Goal: Task Accomplishment & Management: Complete application form

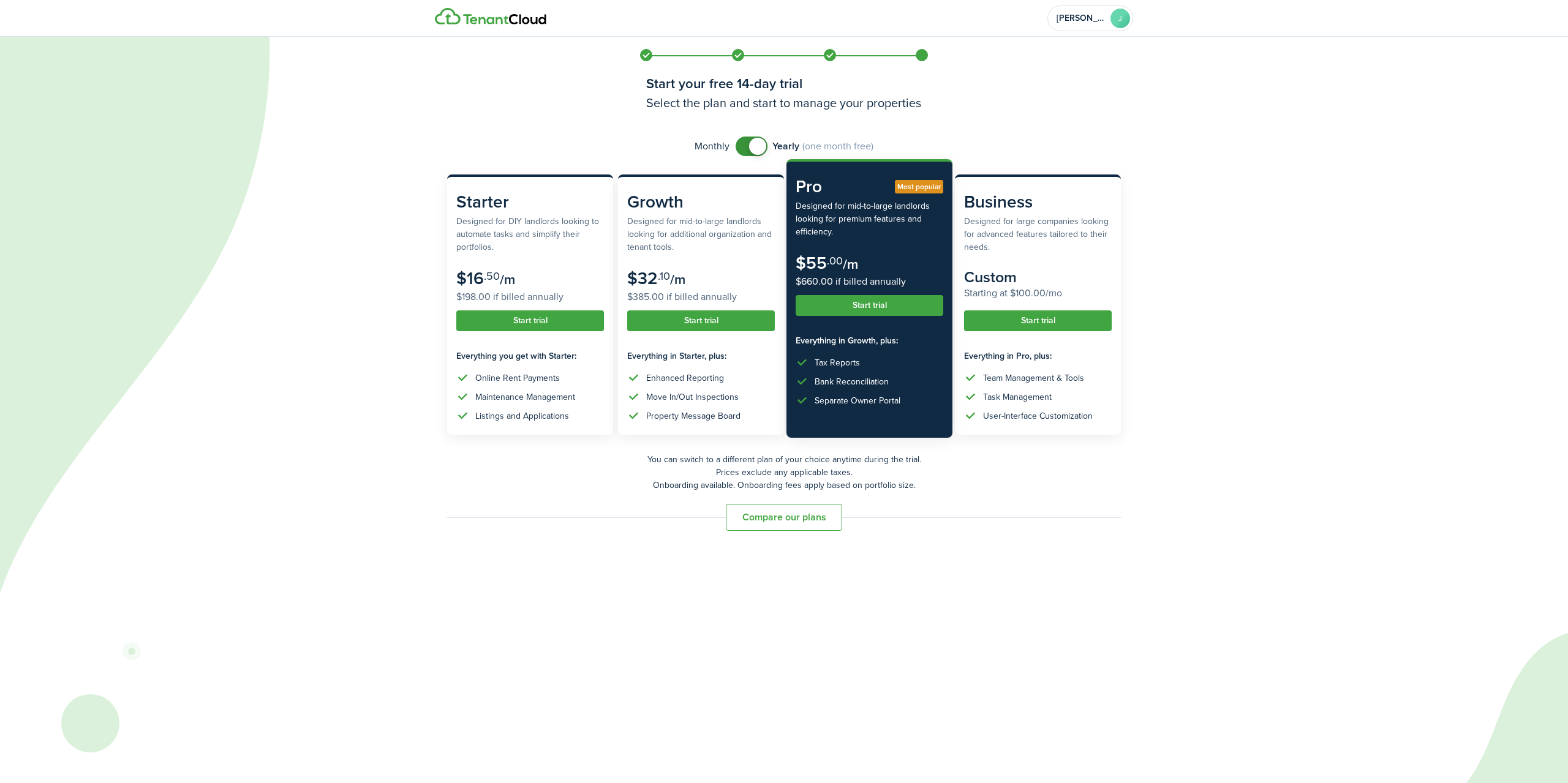
click at [843, 311] on button "Start trial" at bounding box center [870, 306] width 148 height 21
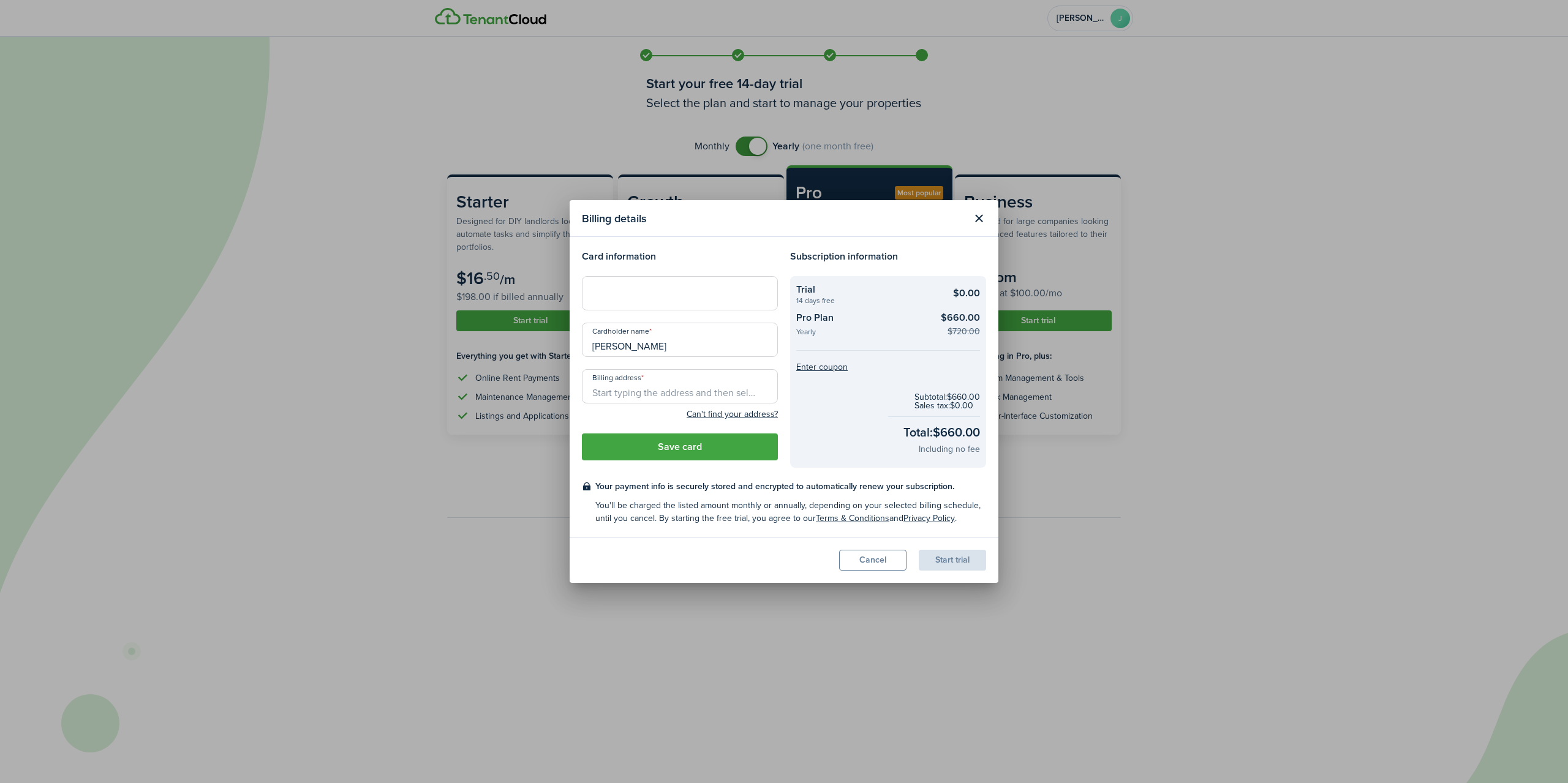
click at [866, 557] on button "Cancel" at bounding box center [873, 560] width 68 height 21
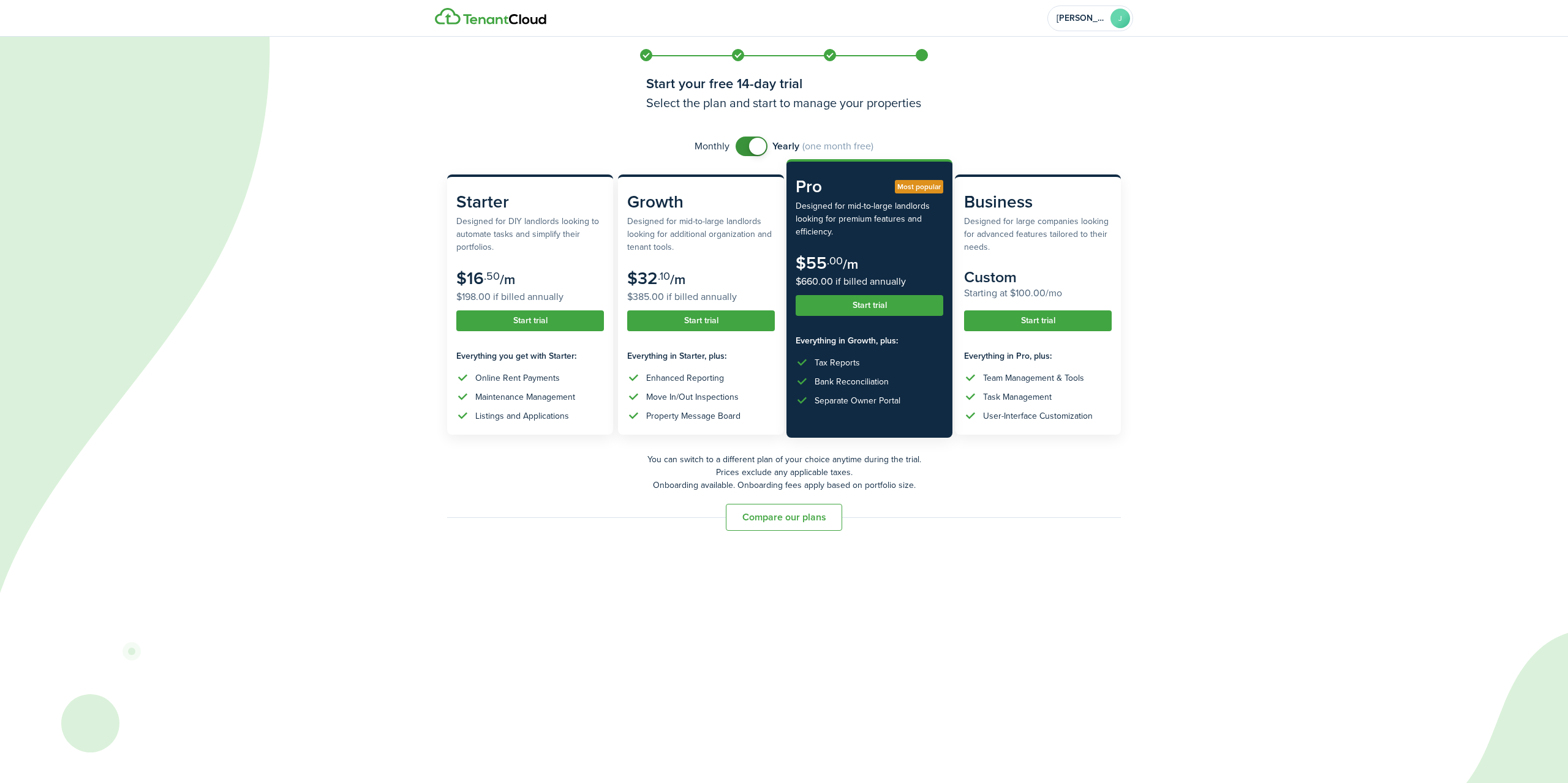
click at [844, 311] on button "Start trial" at bounding box center [870, 306] width 148 height 21
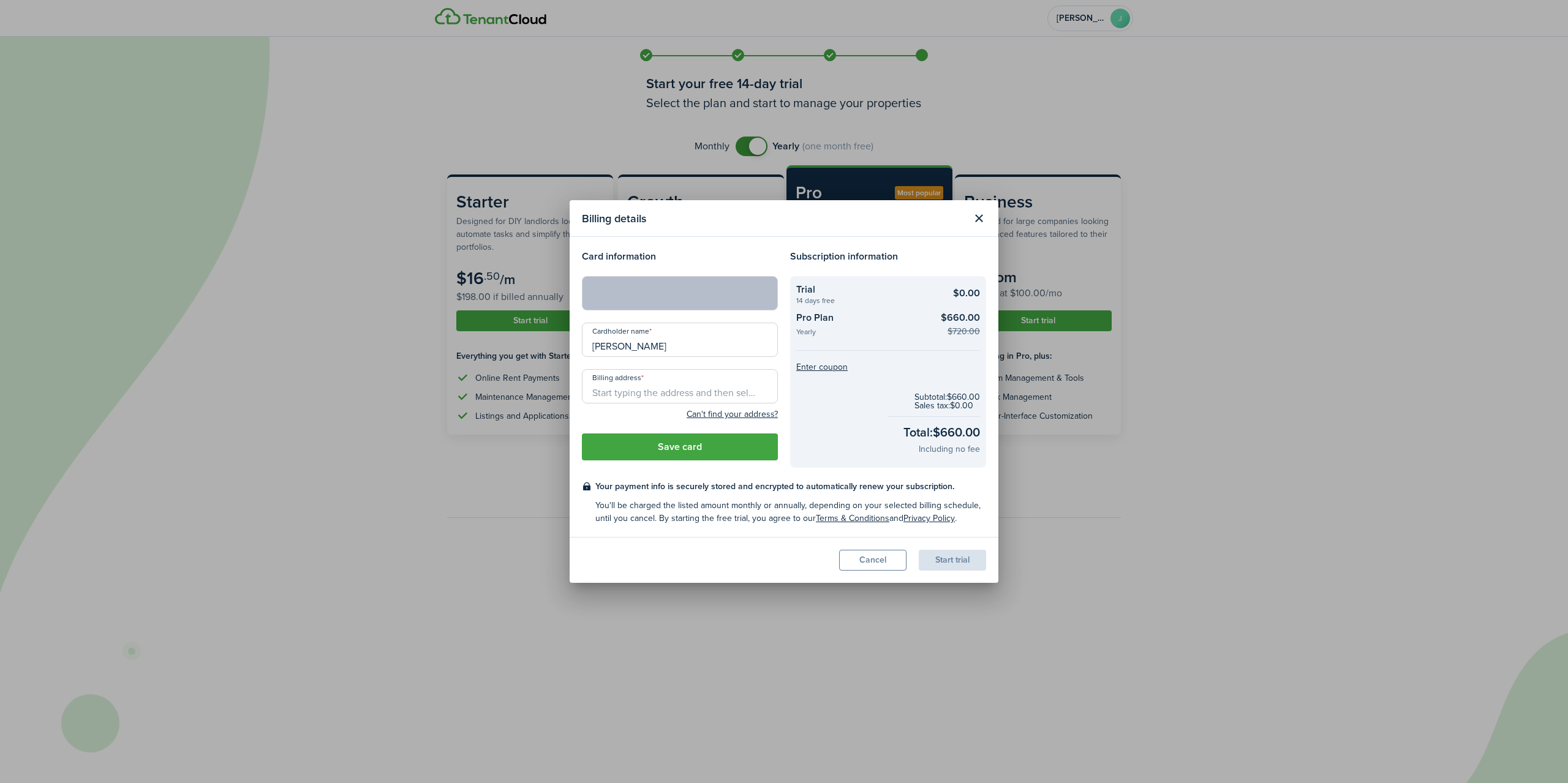
click at [633, 397] on input "Billing address" at bounding box center [680, 386] width 196 height 34
click at [641, 436] on span "[STREET_ADDRESS][US_STATE]" at bounding box center [662, 434] width 120 height 13
type input "[STREET_ADDRESS][US_STATE]"
click at [650, 445] on button "Save card" at bounding box center [680, 446] width 196 height 27
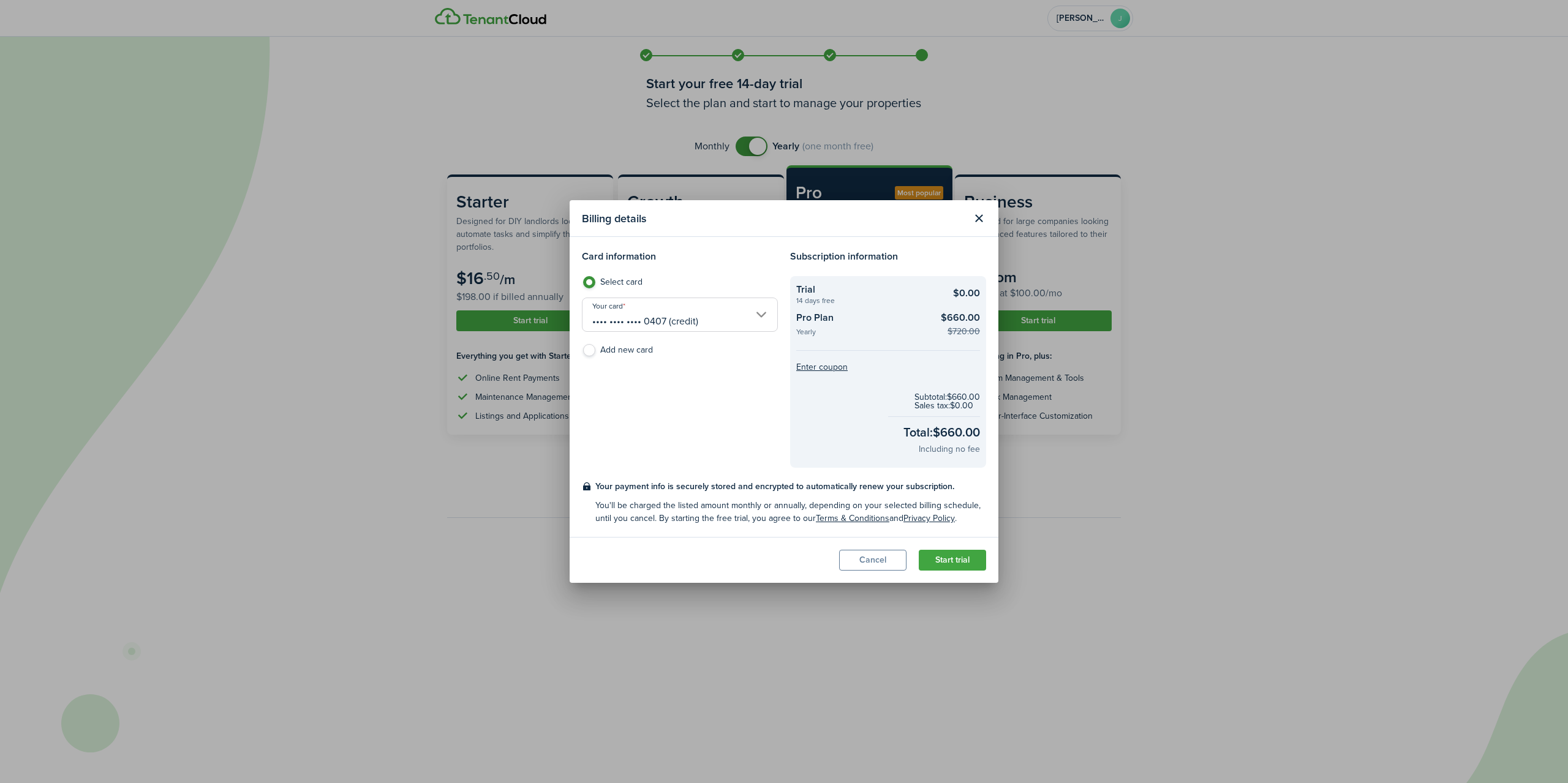
click at [948, 559] on button "Start trial" at bounding box center [952, 560] width 68 height 21
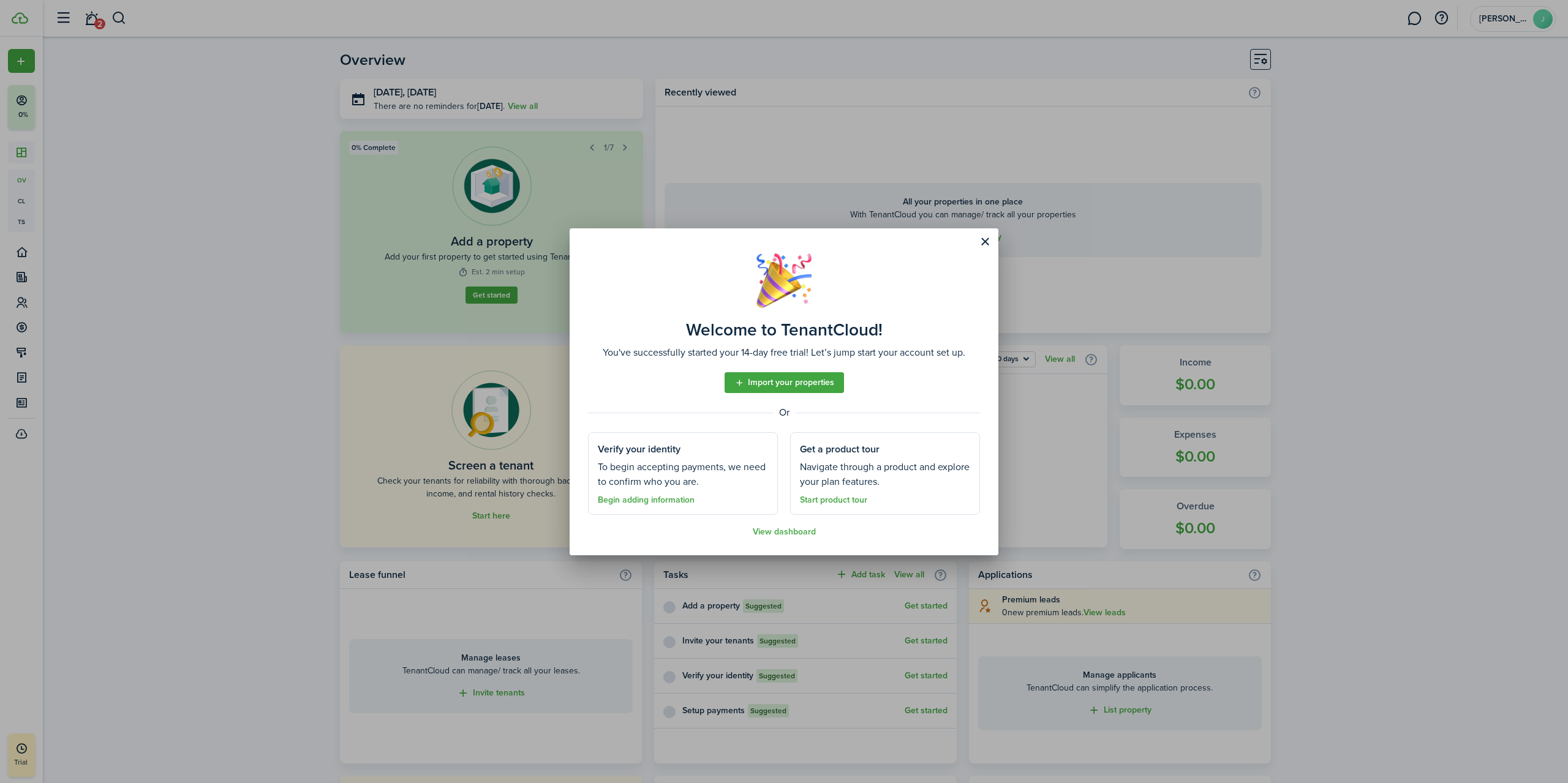
drag, startPoint x: 982, startPoint y: 242, endPoint x: 940, endPoint y: 248, distance: 42.4
click at [982, 242] on button "Close modal" at bounding box center [985, 242] width 21 height 21
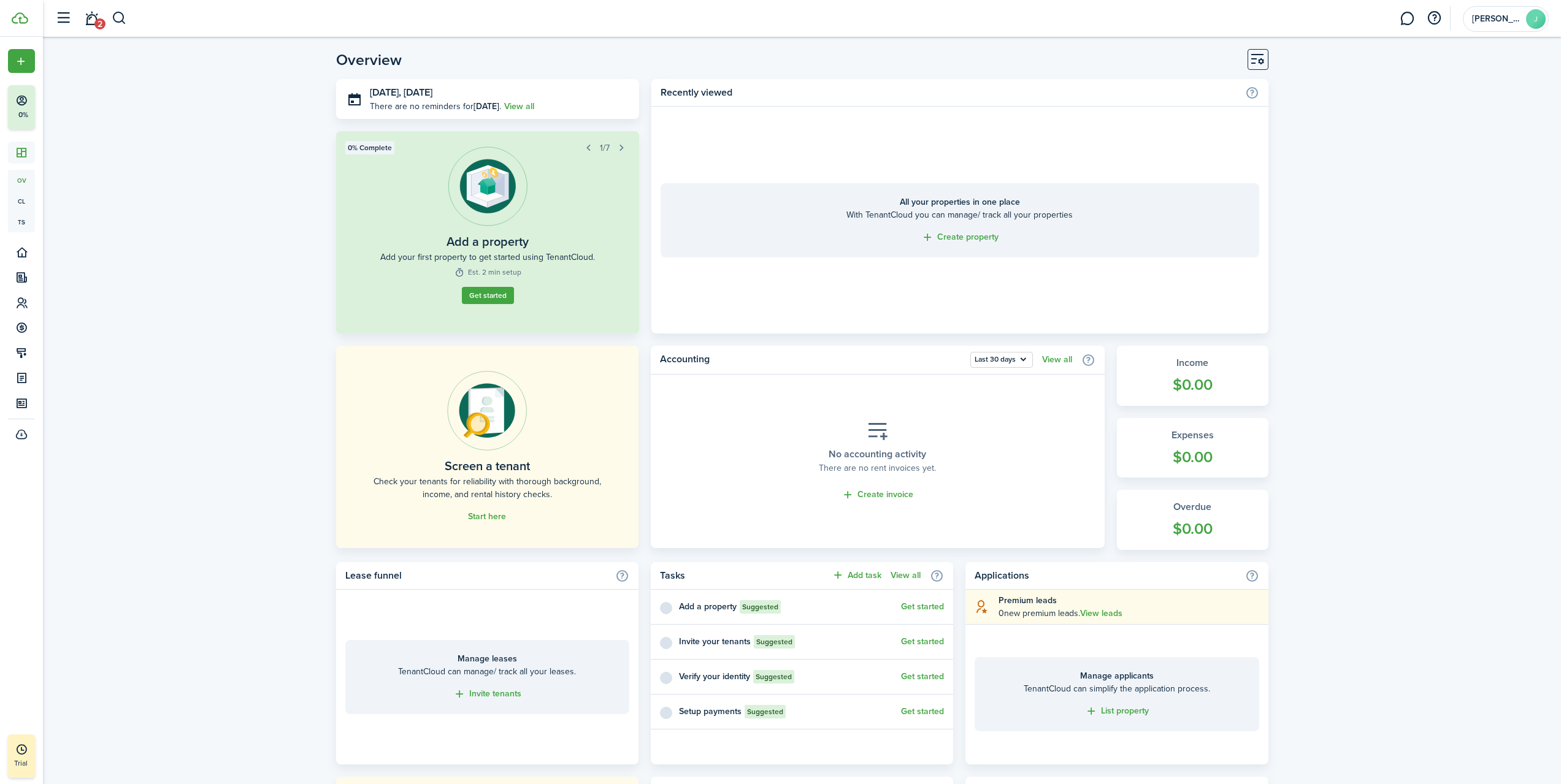
click at [479, 519] on link "Start here" at bounding box center [487, 517] width 38 height 10
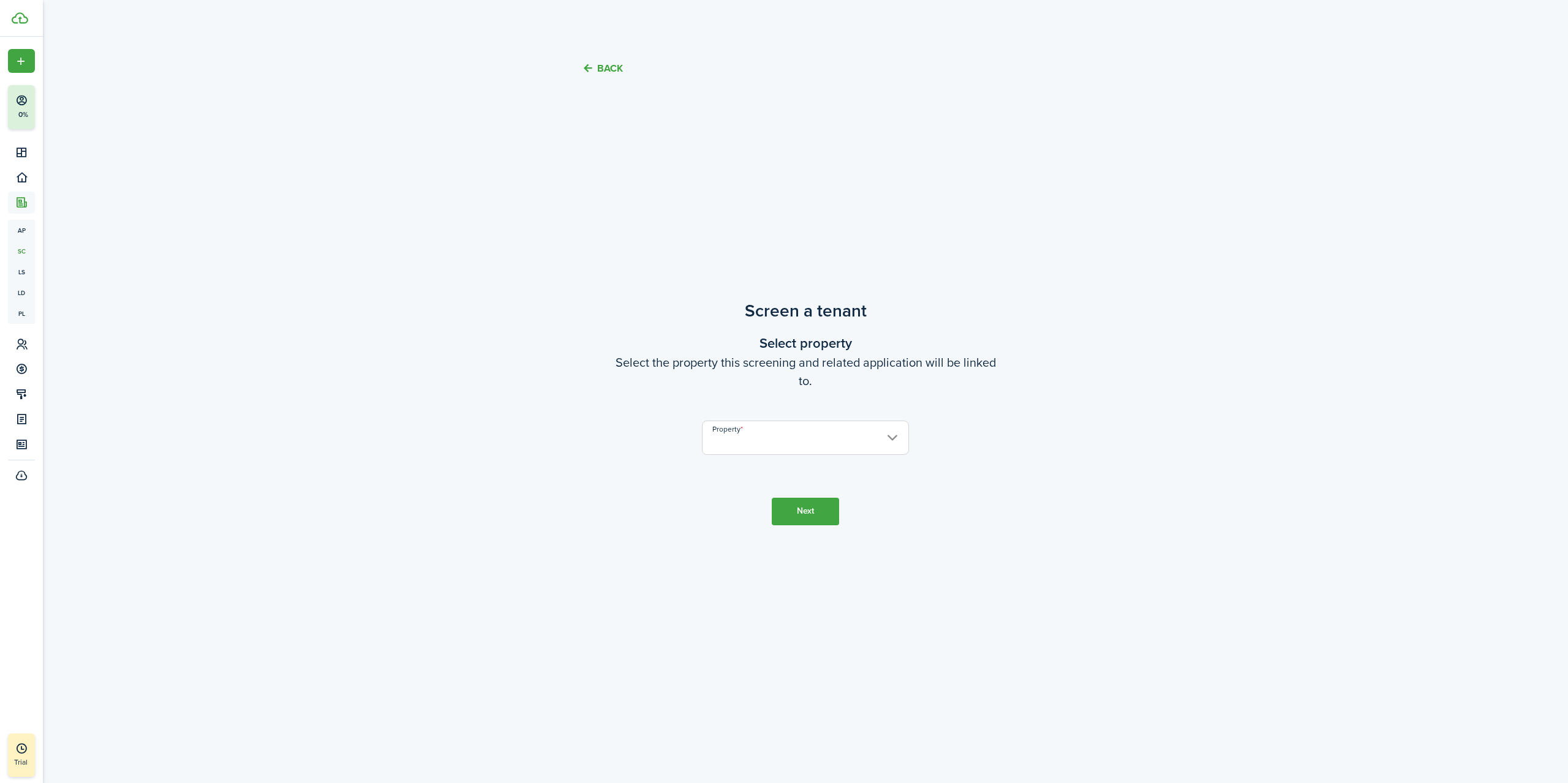
click at [763, 433] on input "Property" at bounding box center [806, 438] width 207 height 34
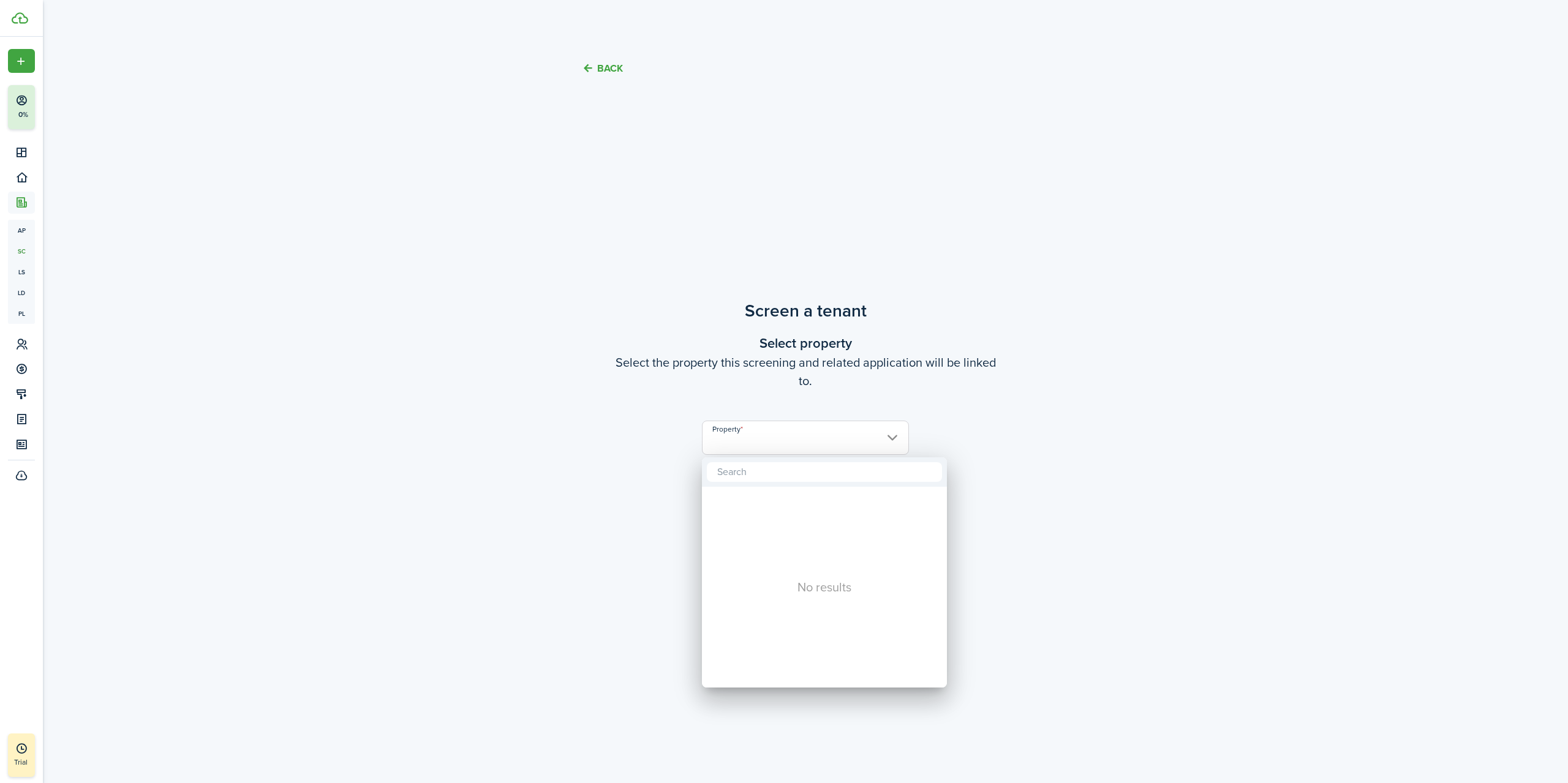
click at [756, 477] on input "text" at bounding box center [824, 472] width 235 height 20
click at [527, 467] on div at bounding box center [784, 391] width 1764 height 979
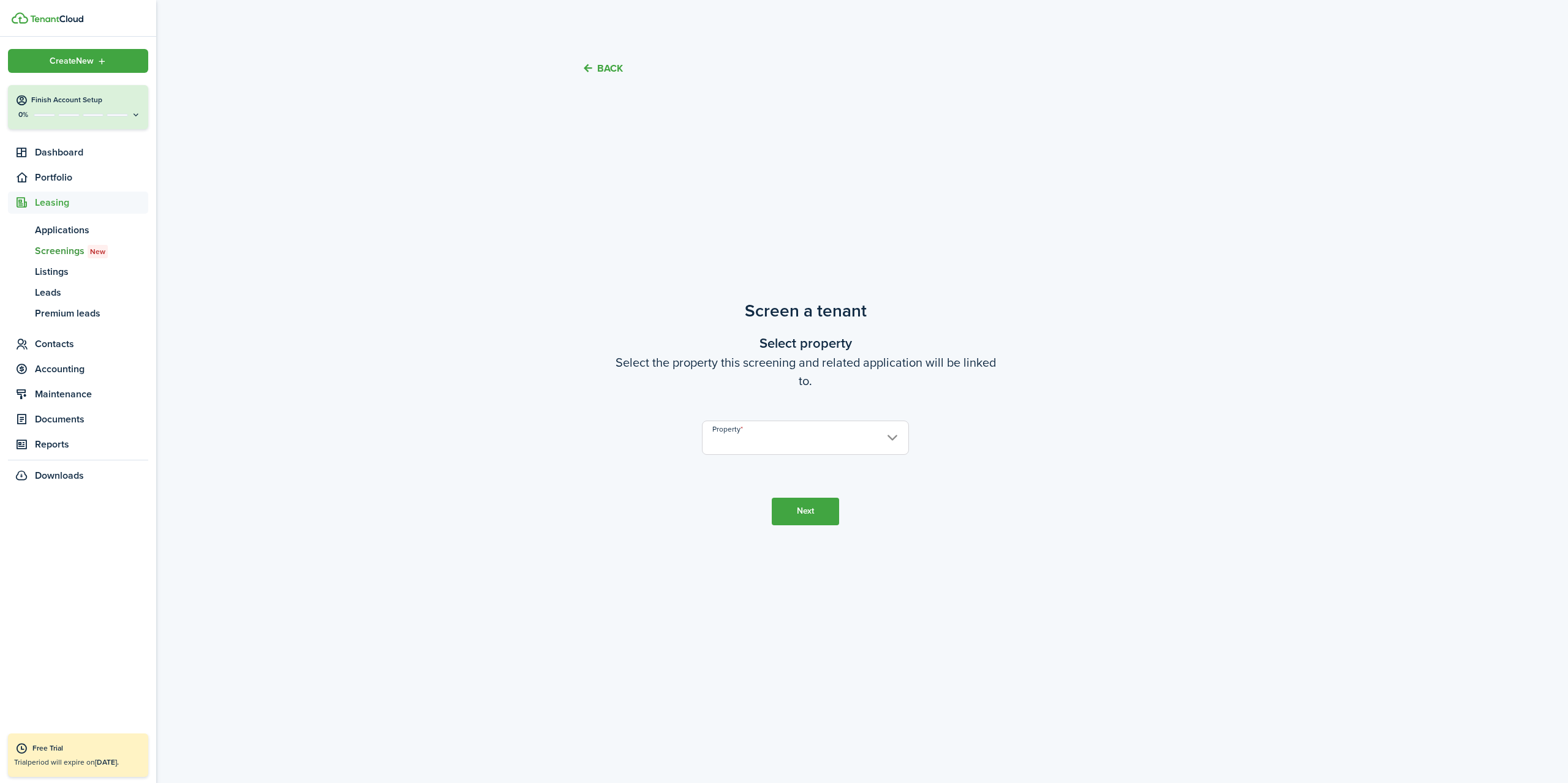
click at [12, 15] on img at bounding box center [20, 18] width 17 height 12
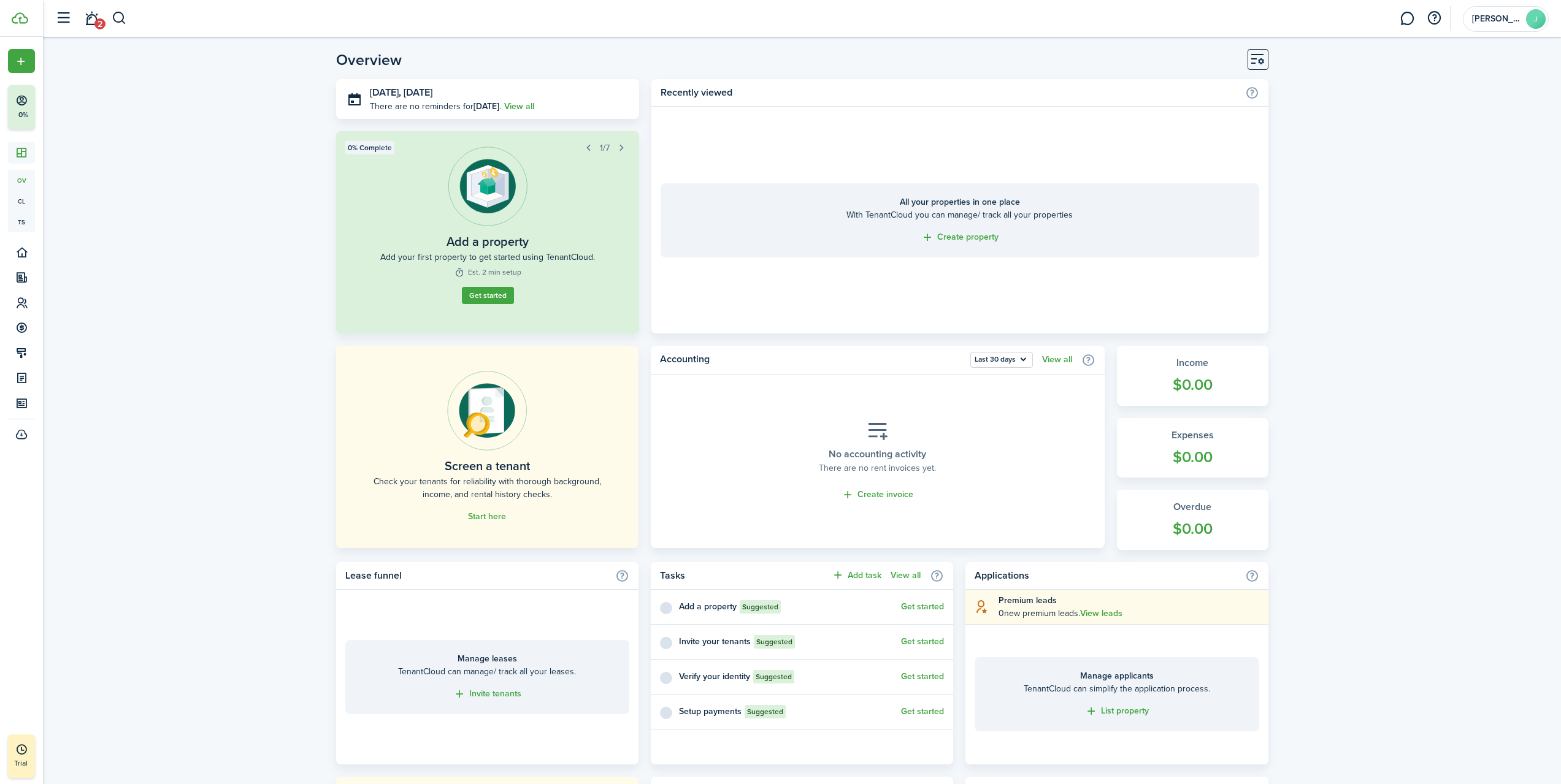
click at [483, 300] on link "Get started" at bounding box center [487, 305] width 60 height 20
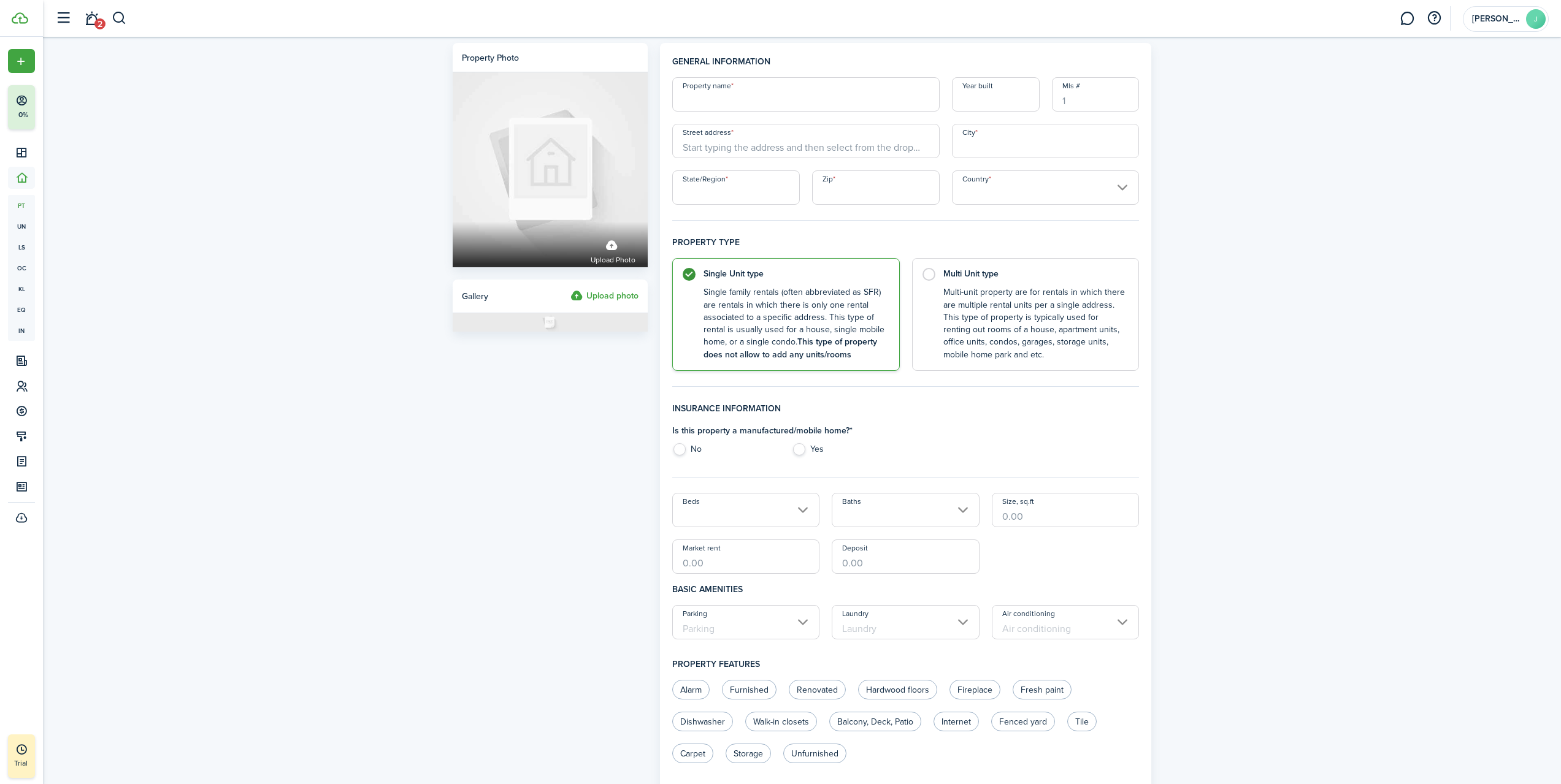
click at [754, 91] on input "Property name" at bounding box center [805, 94] width 268 height 34
type input "3"
type input "H"
type input "[GEOGRAPHIC_DATA]"
type input "1910"
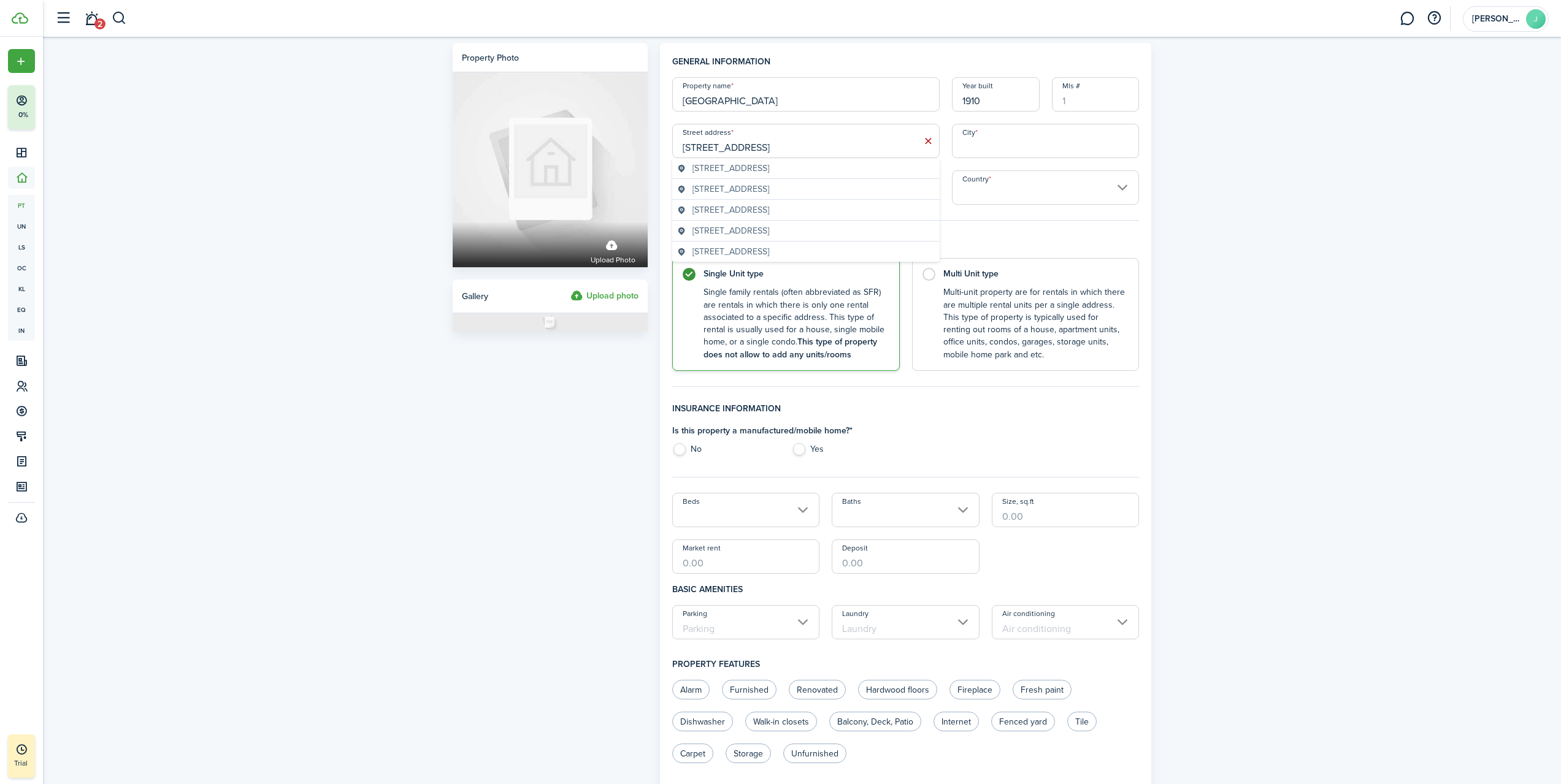
click at [851, 166] on geo-item "[STREET_ADDRESS]" at bounding box center [805, 168] width 258 height 13
type input "[STREET_ADDRESS]"
type input "Pacolet"
type input "SC"
type input "29372"
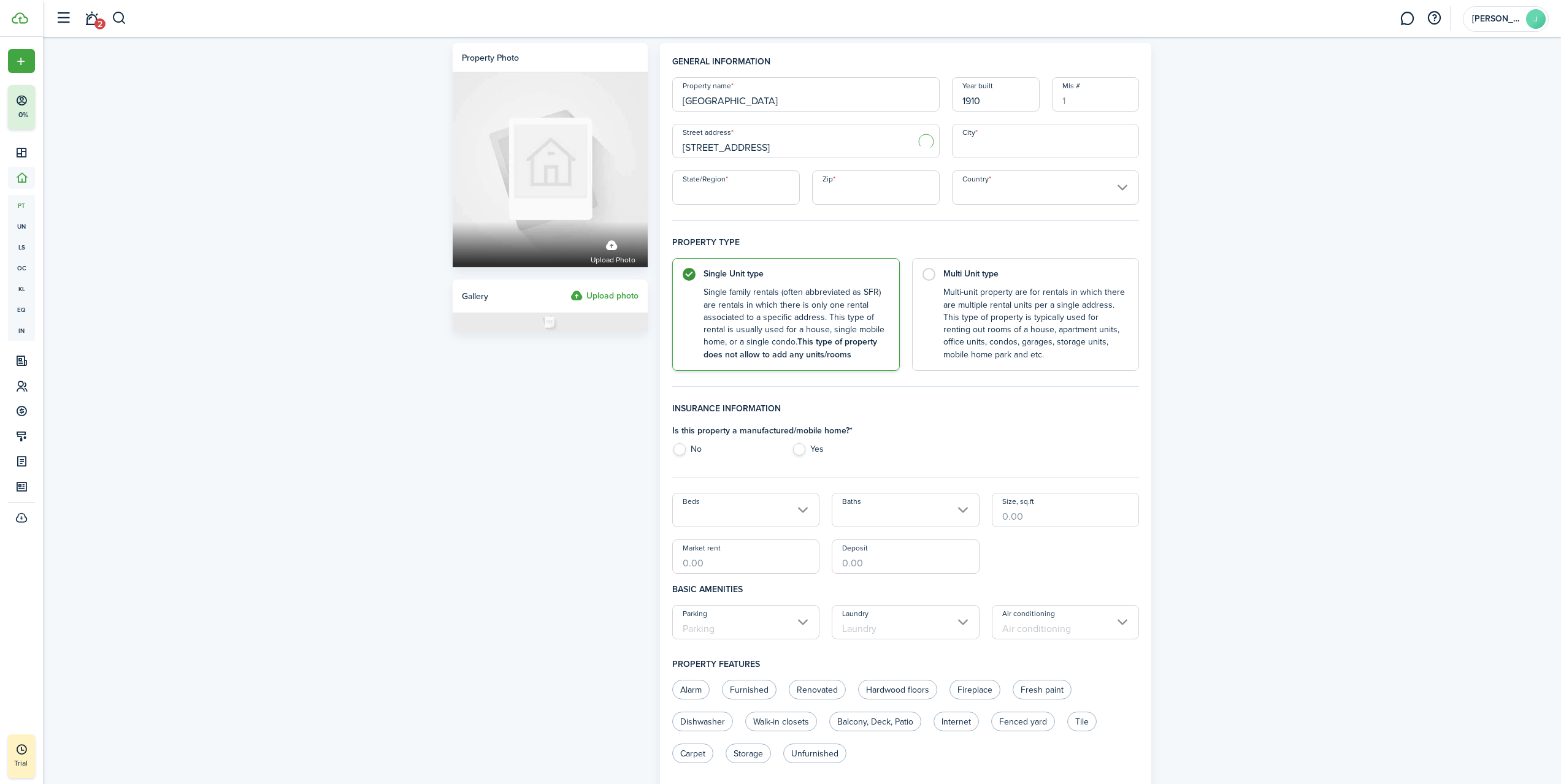
type input "[GEOGRAPHIC_DATA]"
click at [838, 150] on input "[STREET_ADDRESS]" at bounding box center [805, 141] width 268 height 34
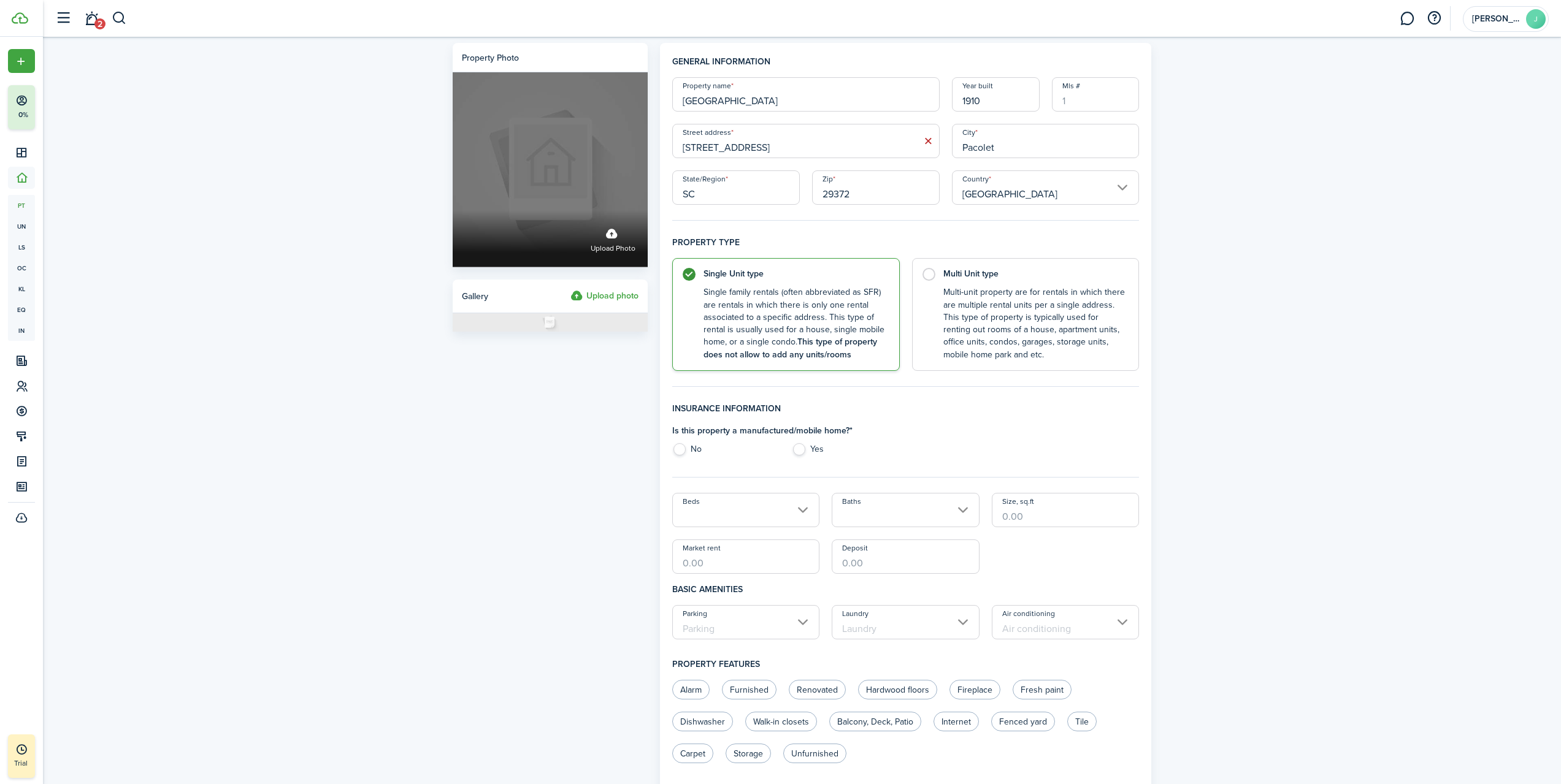
drag, startPoint x: 841, startPoint y: 147, endPoint x: 514, endPoint y: 141, distance: 327.1
click at [552, 141] on form "Property photo Upload photo Gallery Upload photo General information Property n…" at bounding box center [802, 612] width 712 height 1138
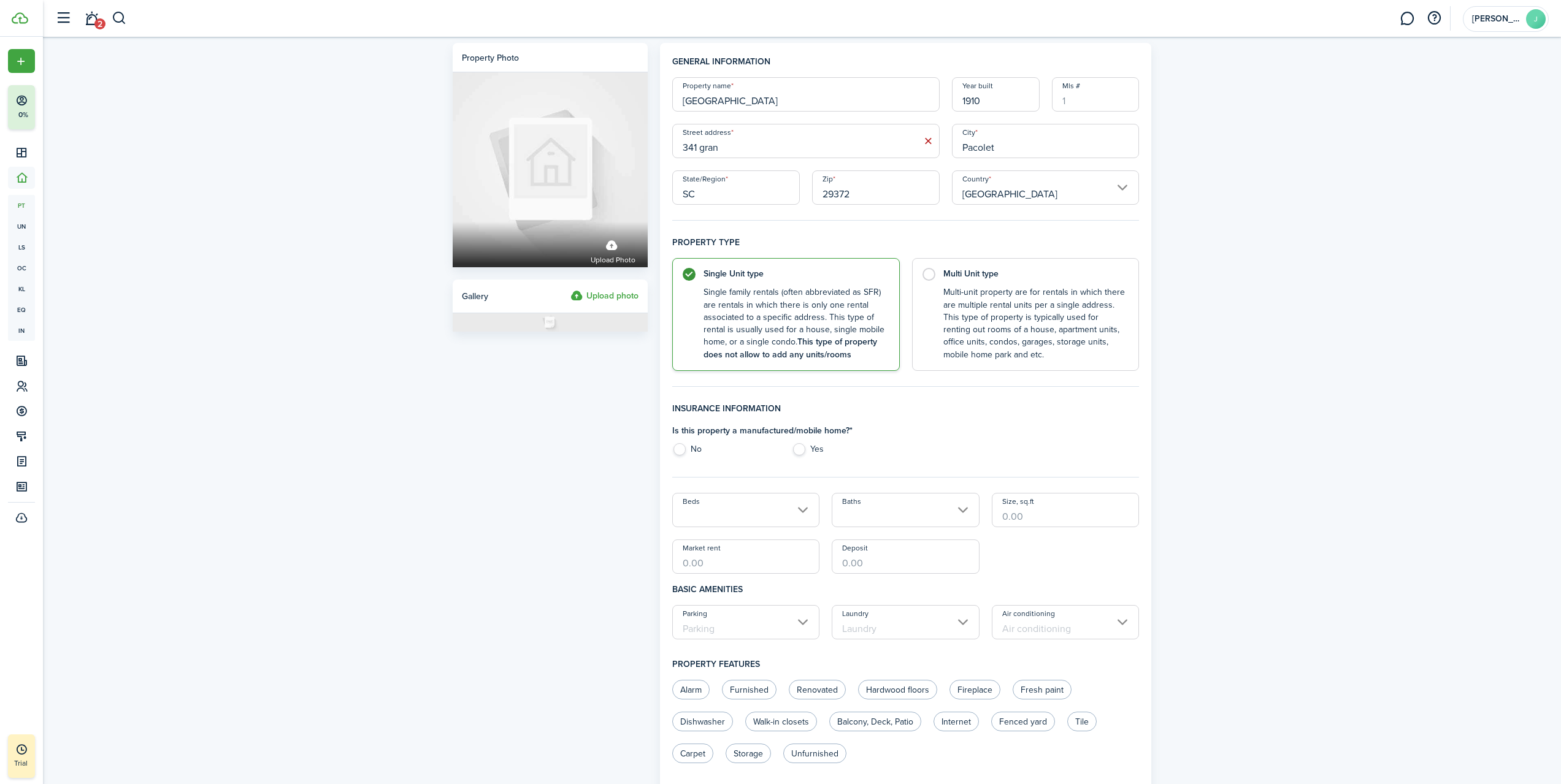
type input "[STREET_ADDRESS]"
type input "Quincy"
type input "MA"
type input "02169"
click at [1250, 202] on div "Property photo Upload photo Gallery Upload photo General information Property n…" at bounding box center [802, 612] width 1518 height 1151
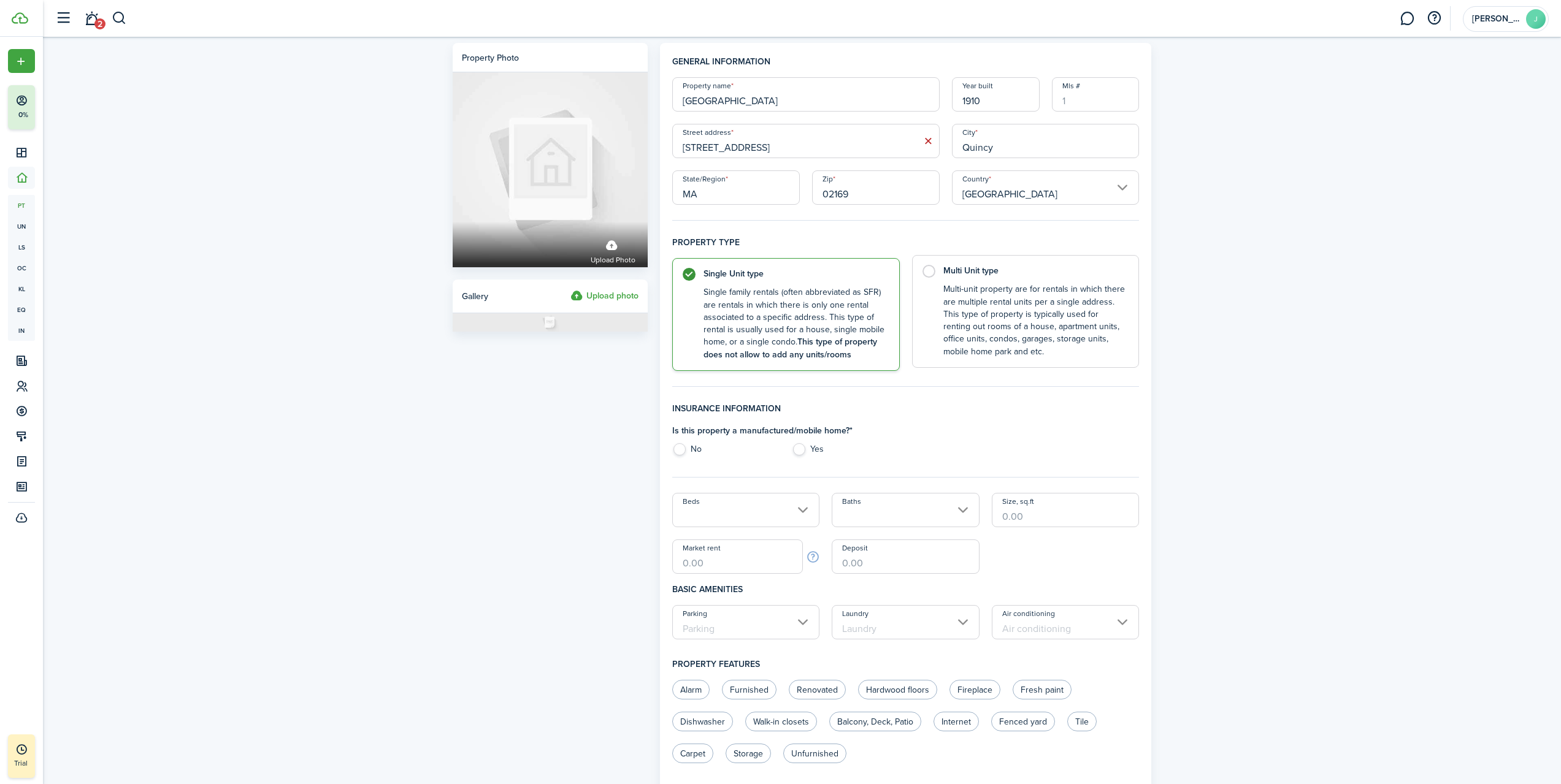
click at [972, 305] on control-radio-card-description "Multi-unit property are for rentals in which there are multiple rental units pe…" at bounding box center [1034, 320] width 183 height 74
radio input "false"
radio input "true"
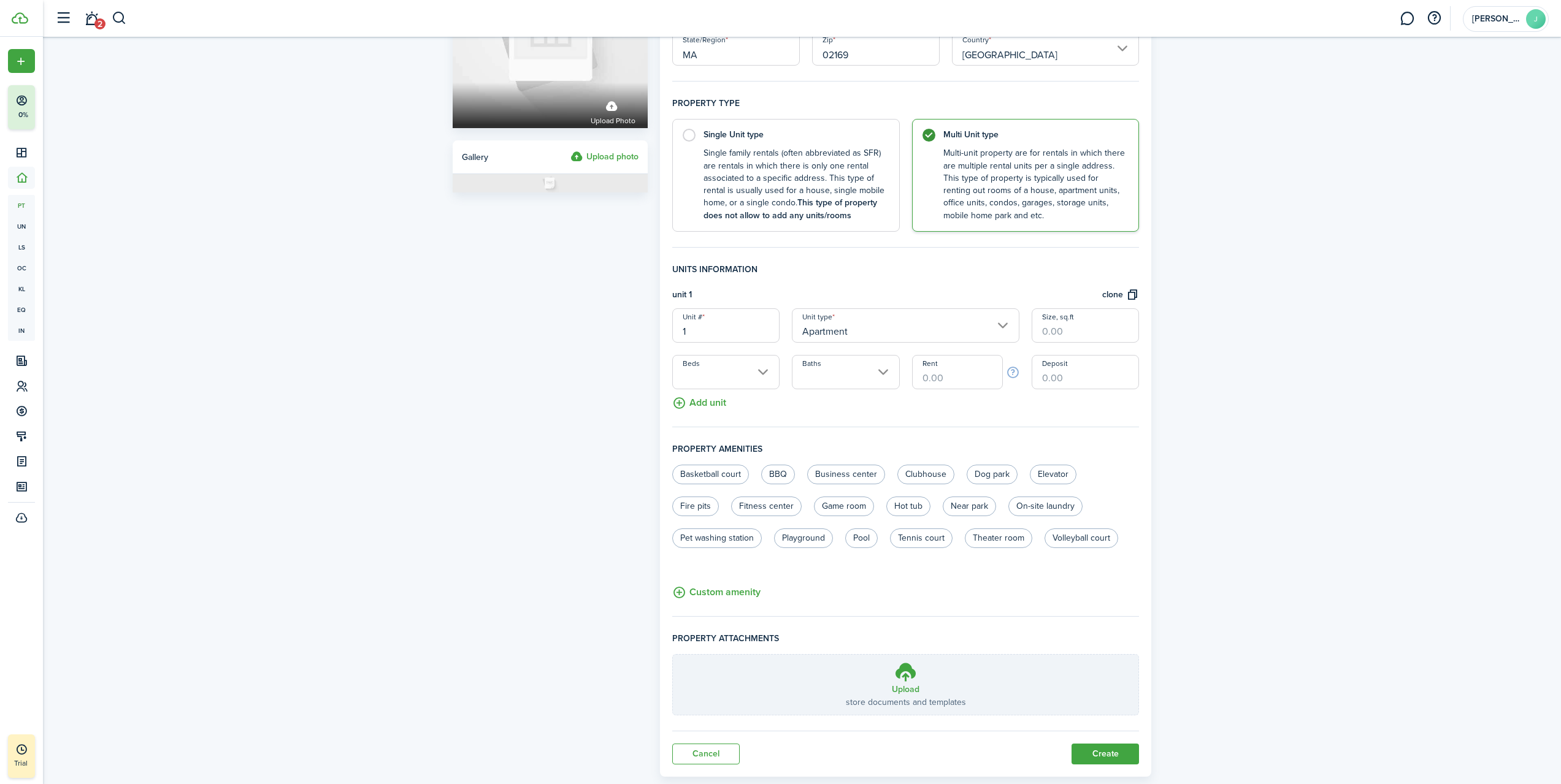
scroll to position [167, 0]
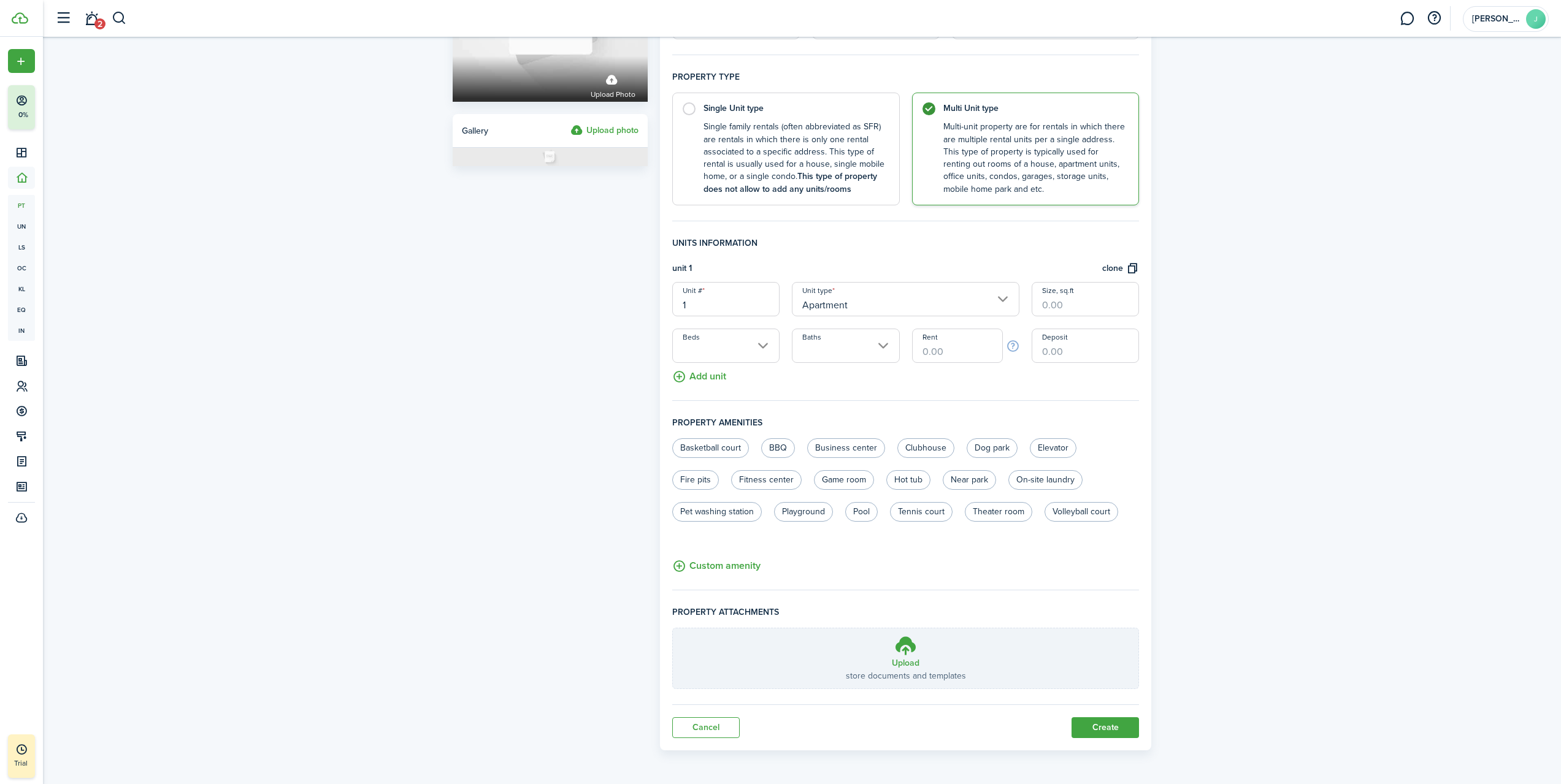
click at [708, 376] on button "Add unit" at bounding box center [699, 374] width 54 height 22
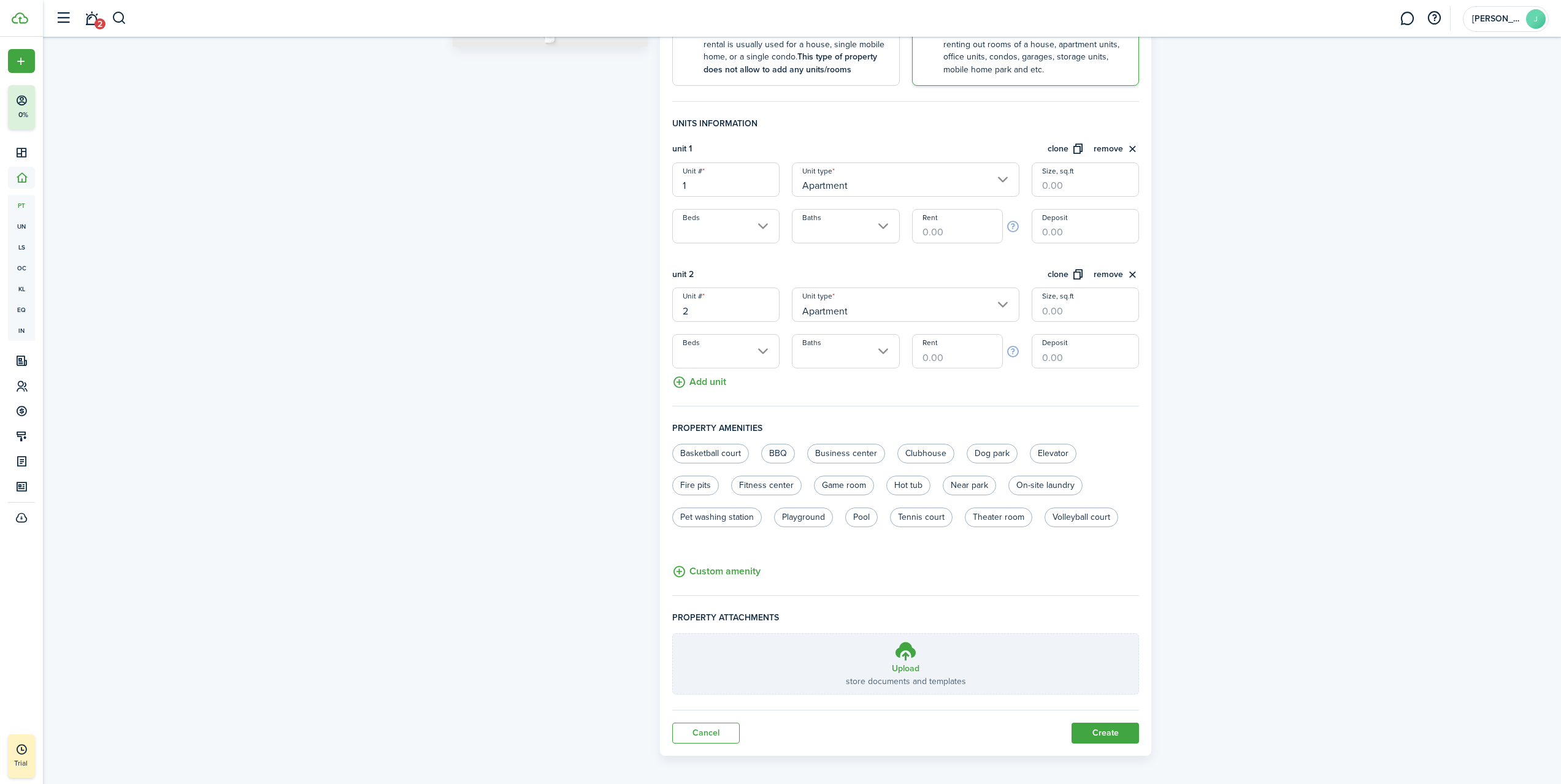
scroll to position [292, 0]
click at [715, 228] on input "Beds" at bounding box center [725, 220] width 107 height 34
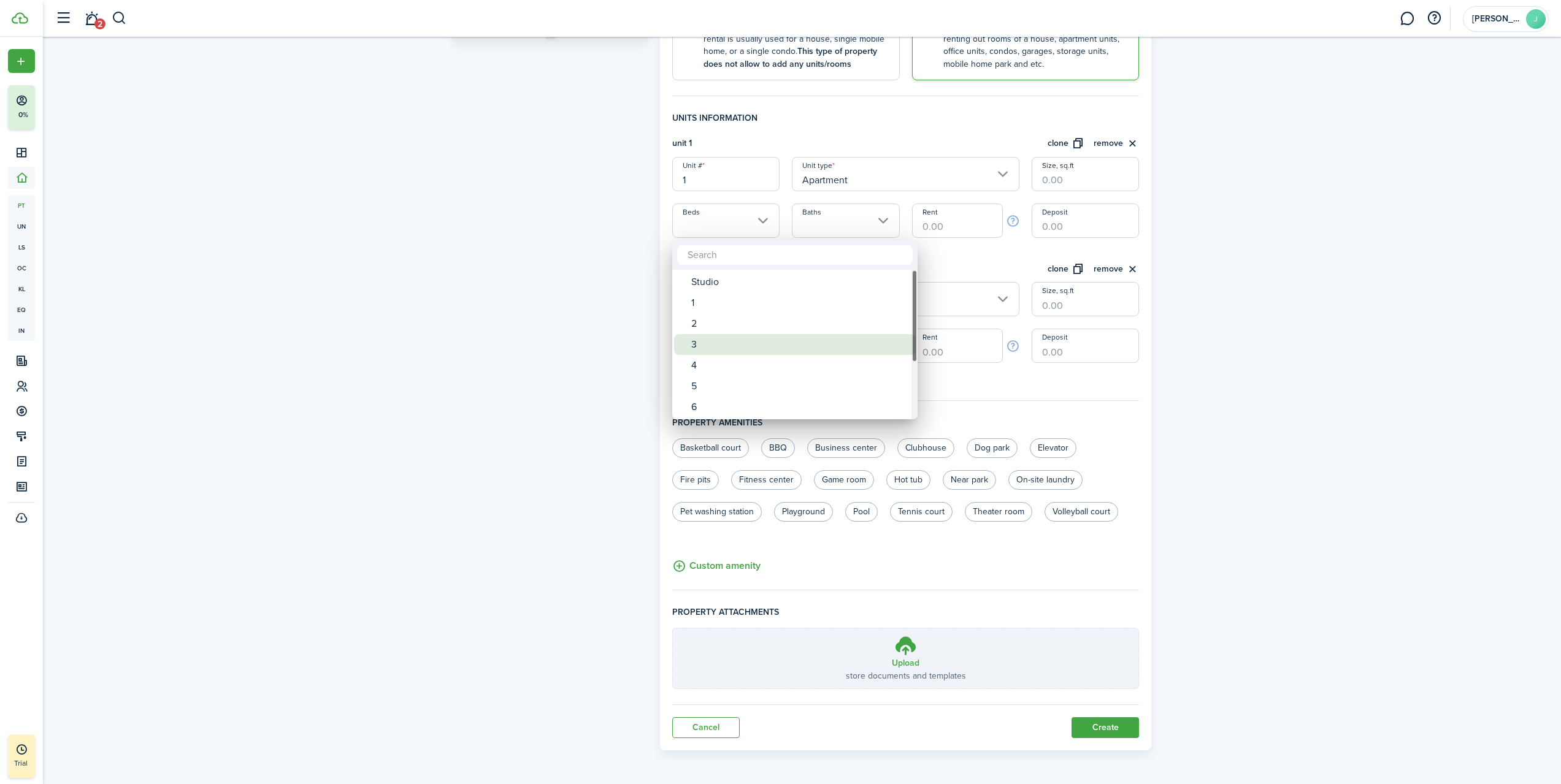
click at [713, 333] on div "Studio 1 2 3 4 5 6 7 8 9 10+" at bounding box center [794, 344] width 245 height 1813
click at [749, 341] on div "3" at bounding box center [800, 345] width 217 height 21
type input "3"
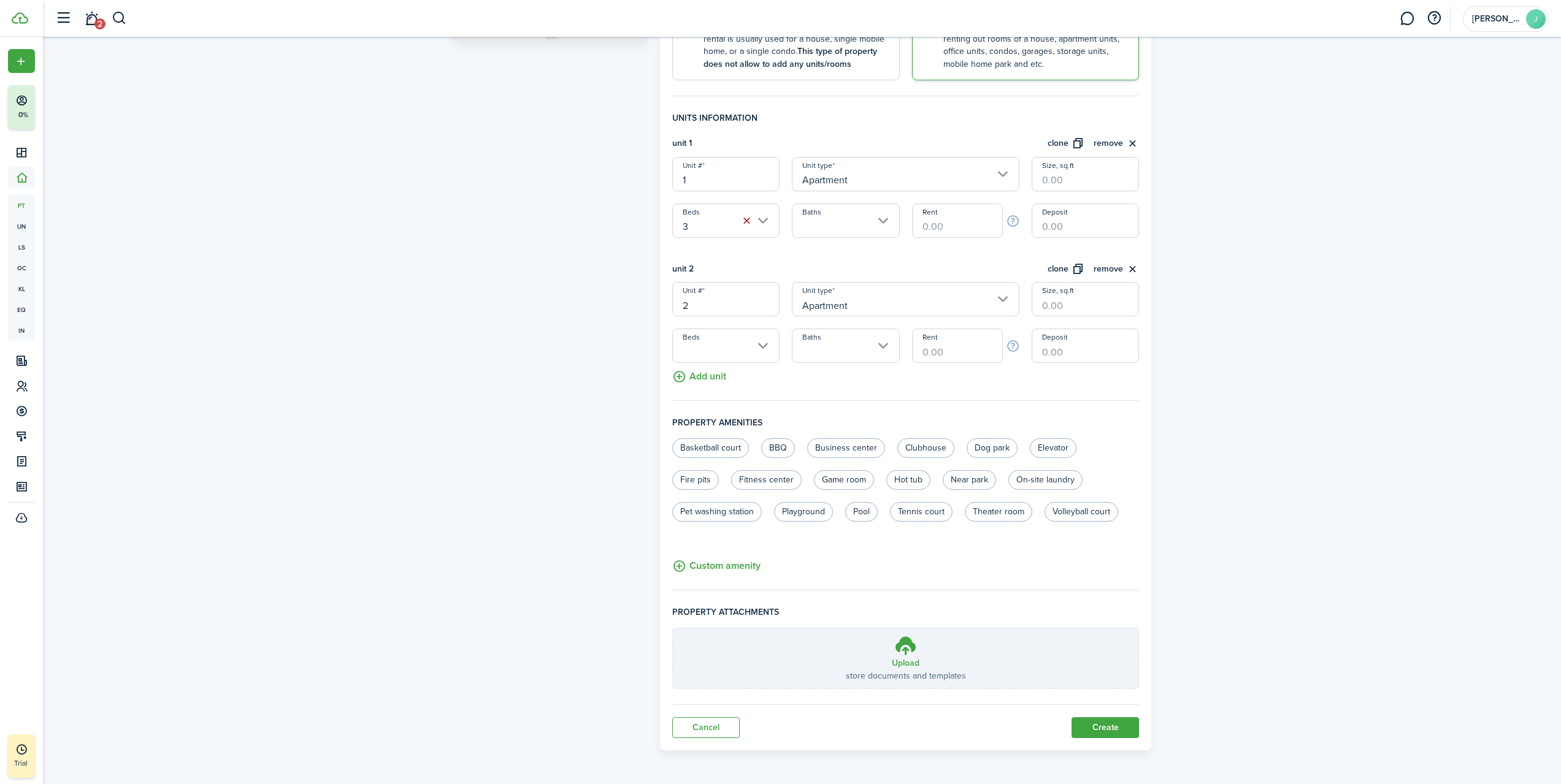
click at [854, 223] on input "Baths" at bounding box center [845, 220] width 107 height 34
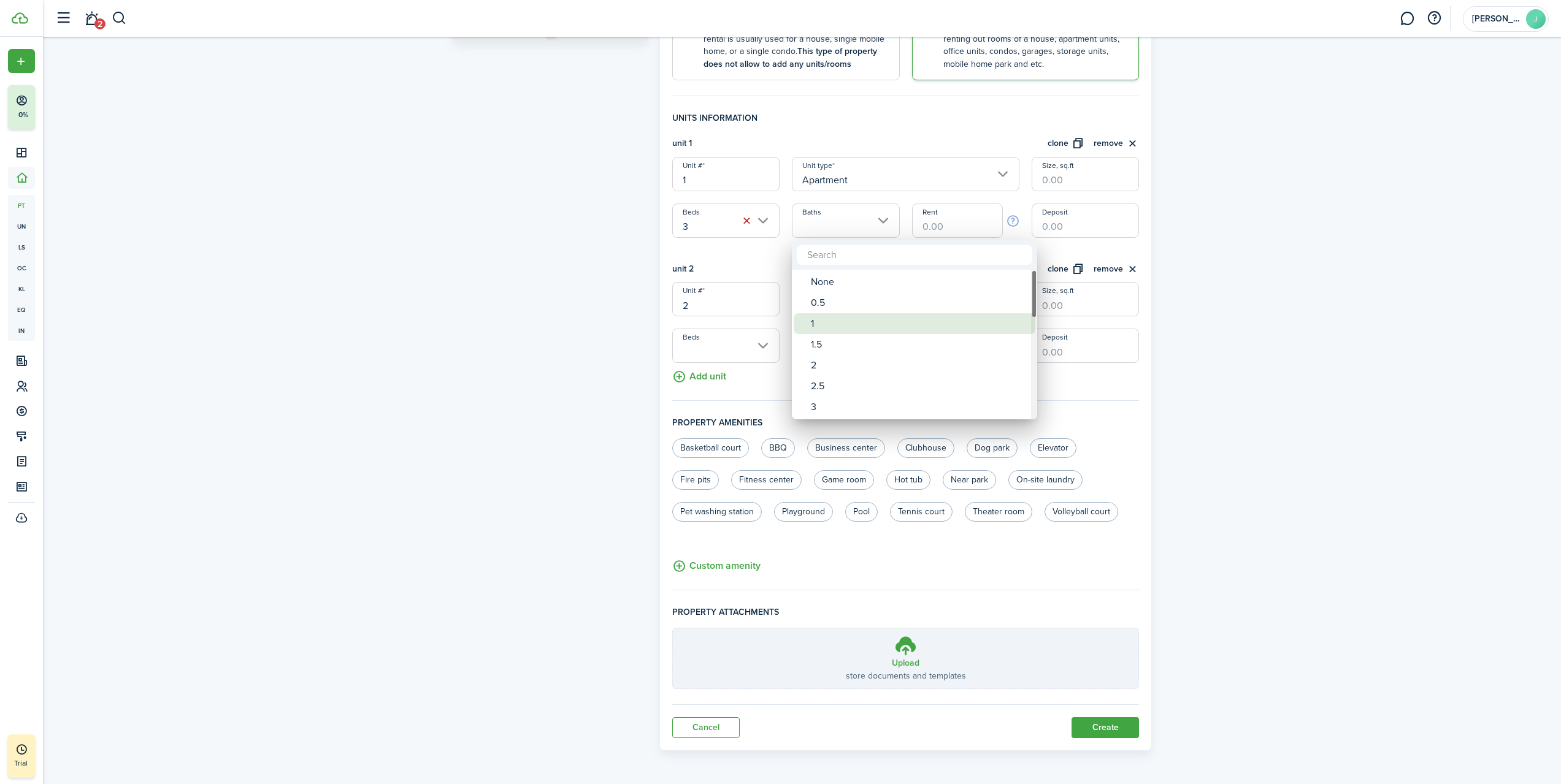
click at [834, 328] on div "1" at bounding box center [920, 324] width 217 height 21
type input "1"
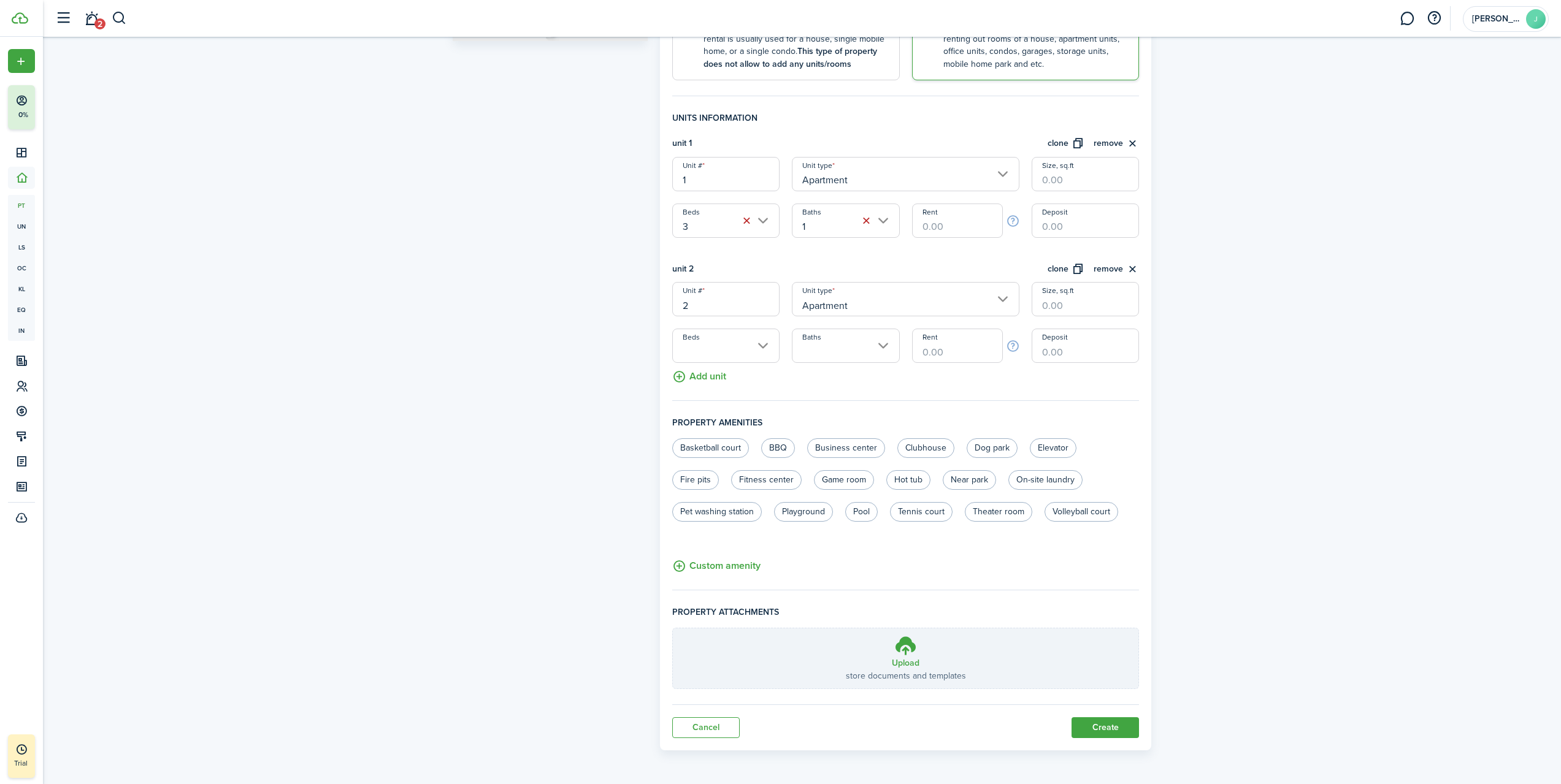
click at [1121, 267] on button "remove" at bounding box center [1116, 269] width 45 height 14
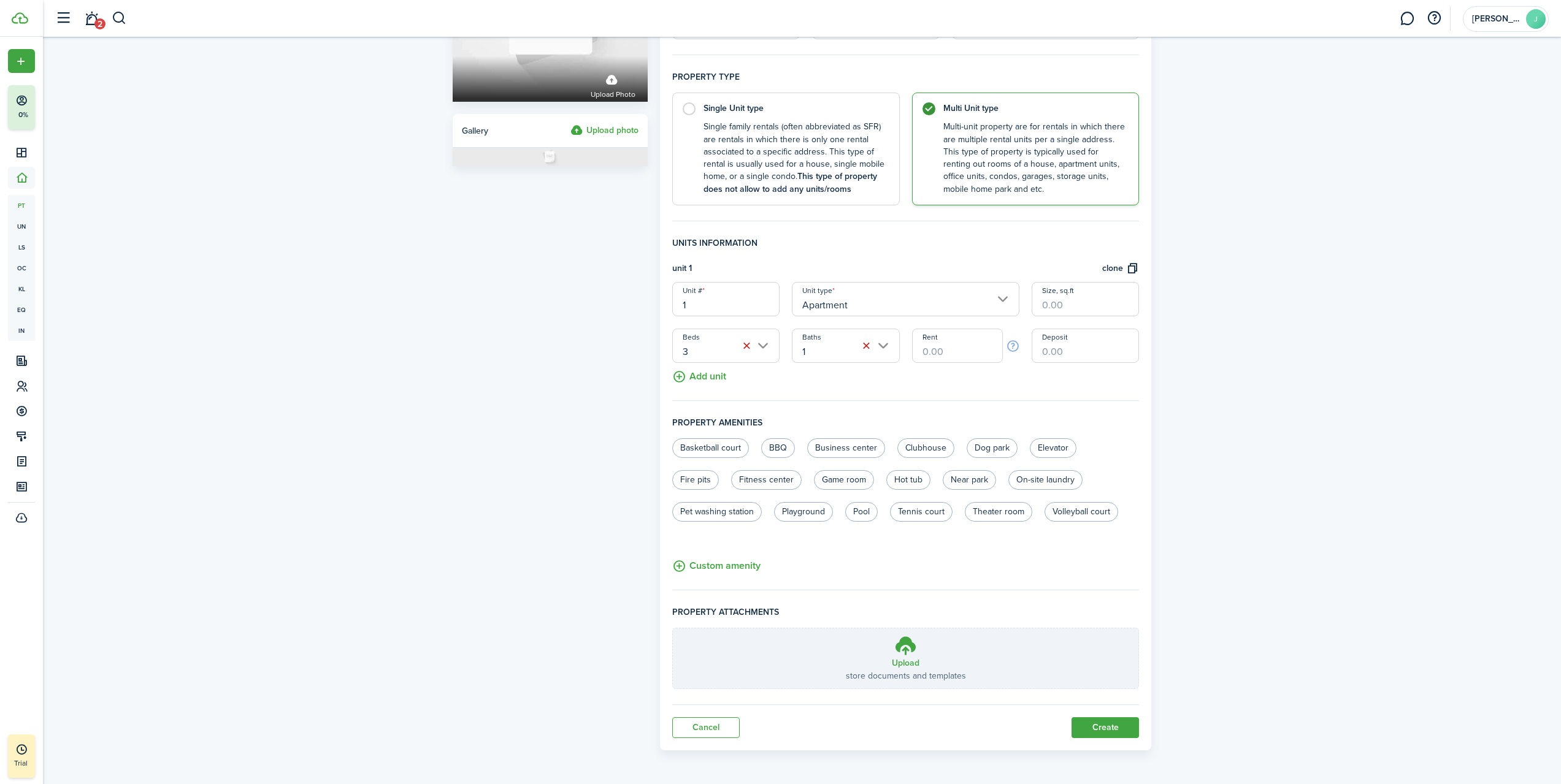
click at [954, 356] on input "Rent" at bounding box center [957, 345] width 91 height 34
type input "$2,800.00"
click at [1096, 348] on input "Deposit" at bounding box center [1085, 345] width 107 height 34
click at [1130, 269] on button "clone" at bounding box center [1120, 269] width 37 height 14
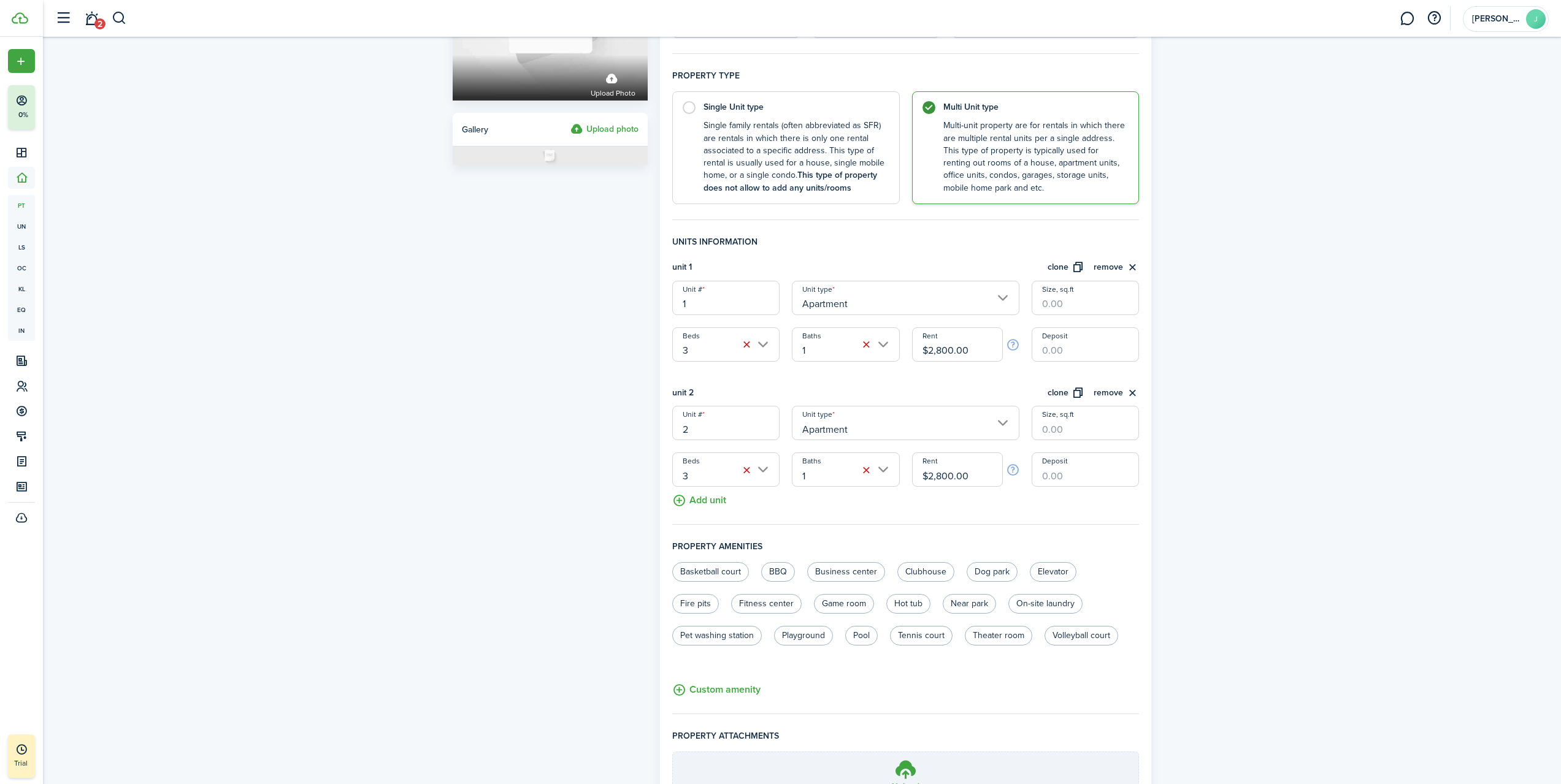
click at [938, 476] on input "$2,800.00" at bounding box center [957, 469] width 91 height 34
type input "$2,900.00"
click at [1305, 455] on div "Property photo Upload photo Gallery Upload photo General information Property n…" at bounding box center [802, 376] width 1518 height 1011
click at [1063, 305] on input "Size, sq.ft" at bounding box center [1085, 297] width 107 height 34
type input "1,100"
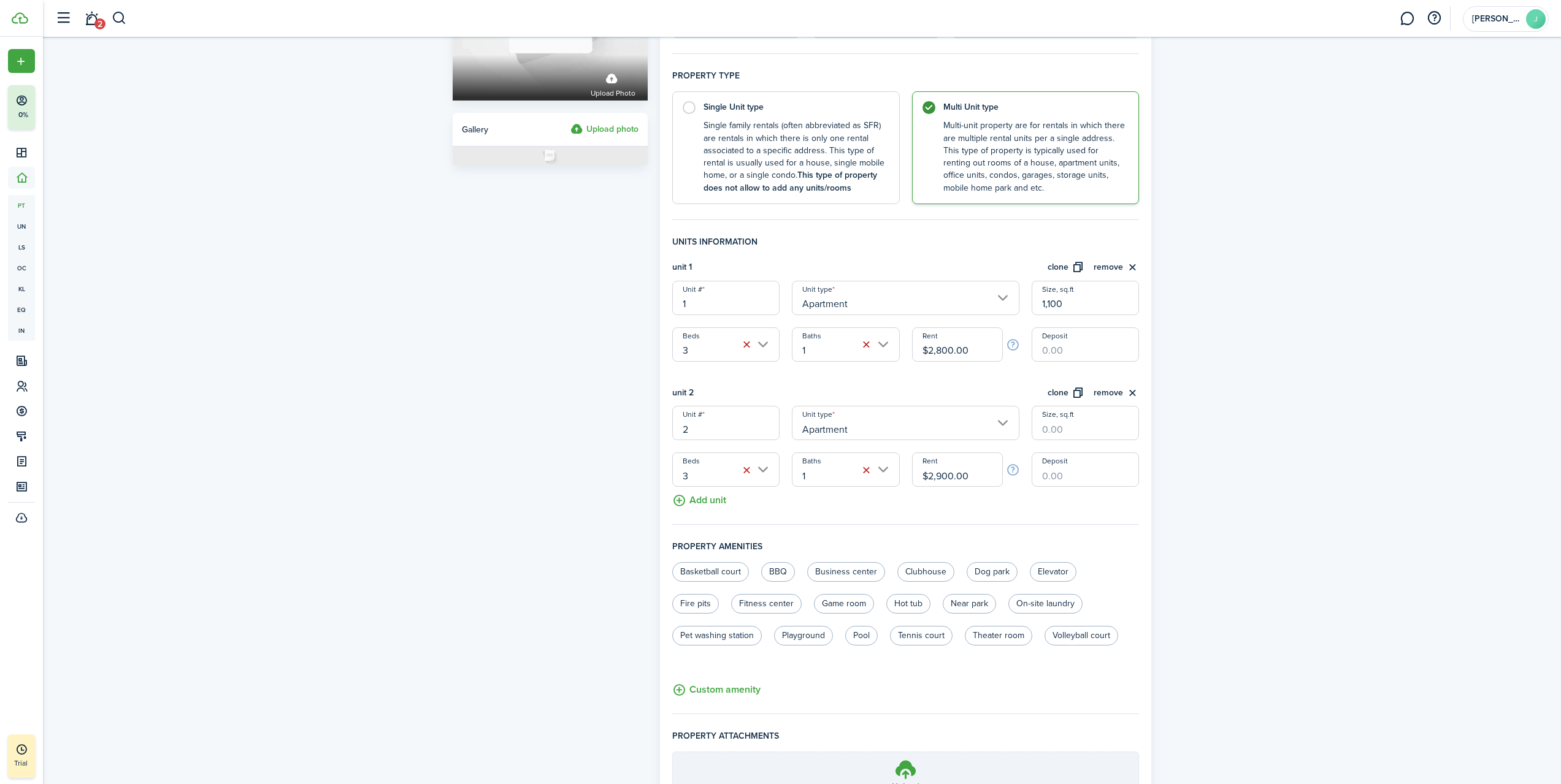
click at [1213, 319] on div "Property photo Upload photo Gallery Upload photo General information Property n…" at bounding box center [802, 376] width 1518 height 1011
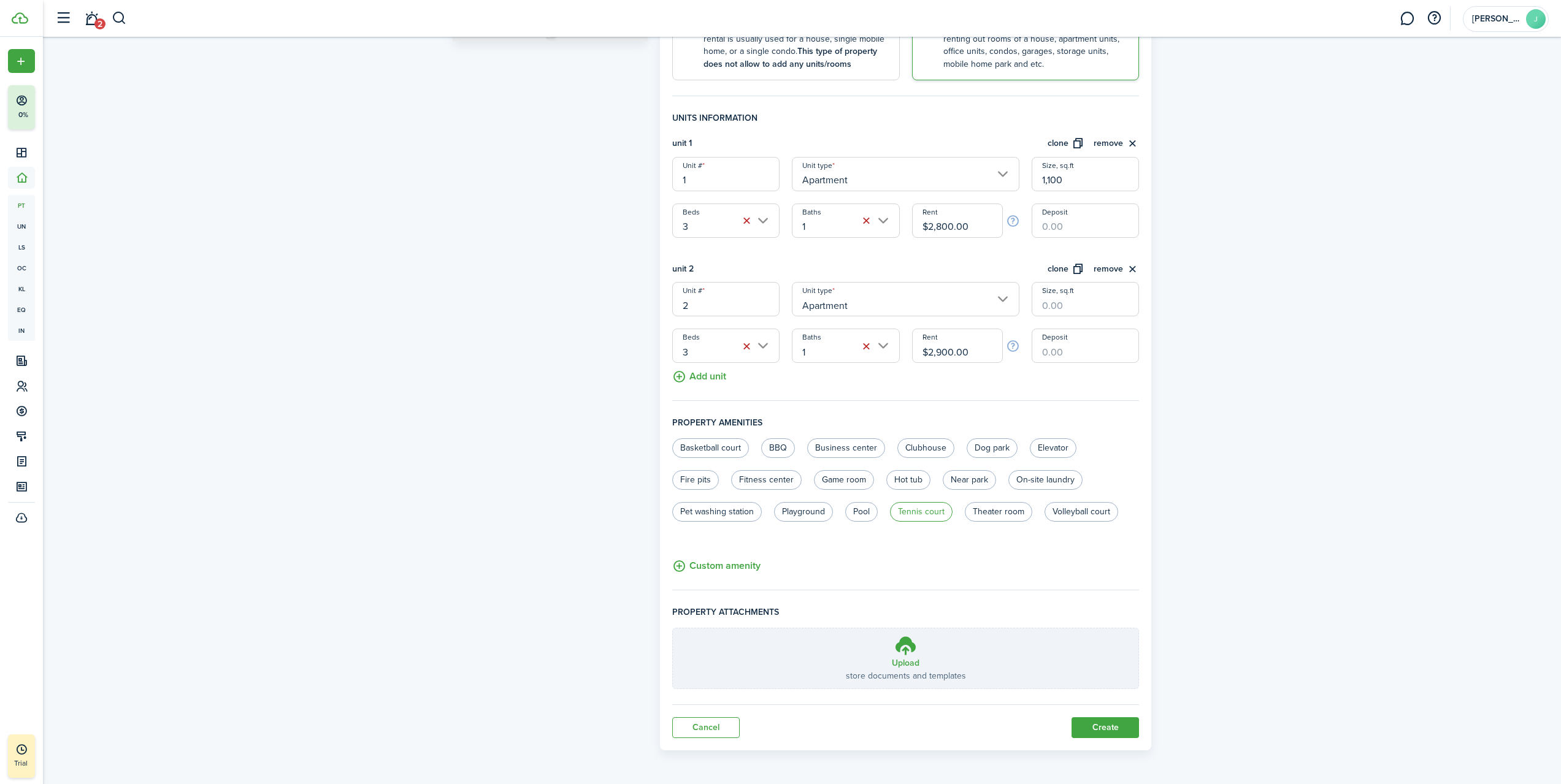
scroll to position [292, 0]
click at [1097, 728] on button "Create" at bounding box center [1105, 728] width 68 height 21
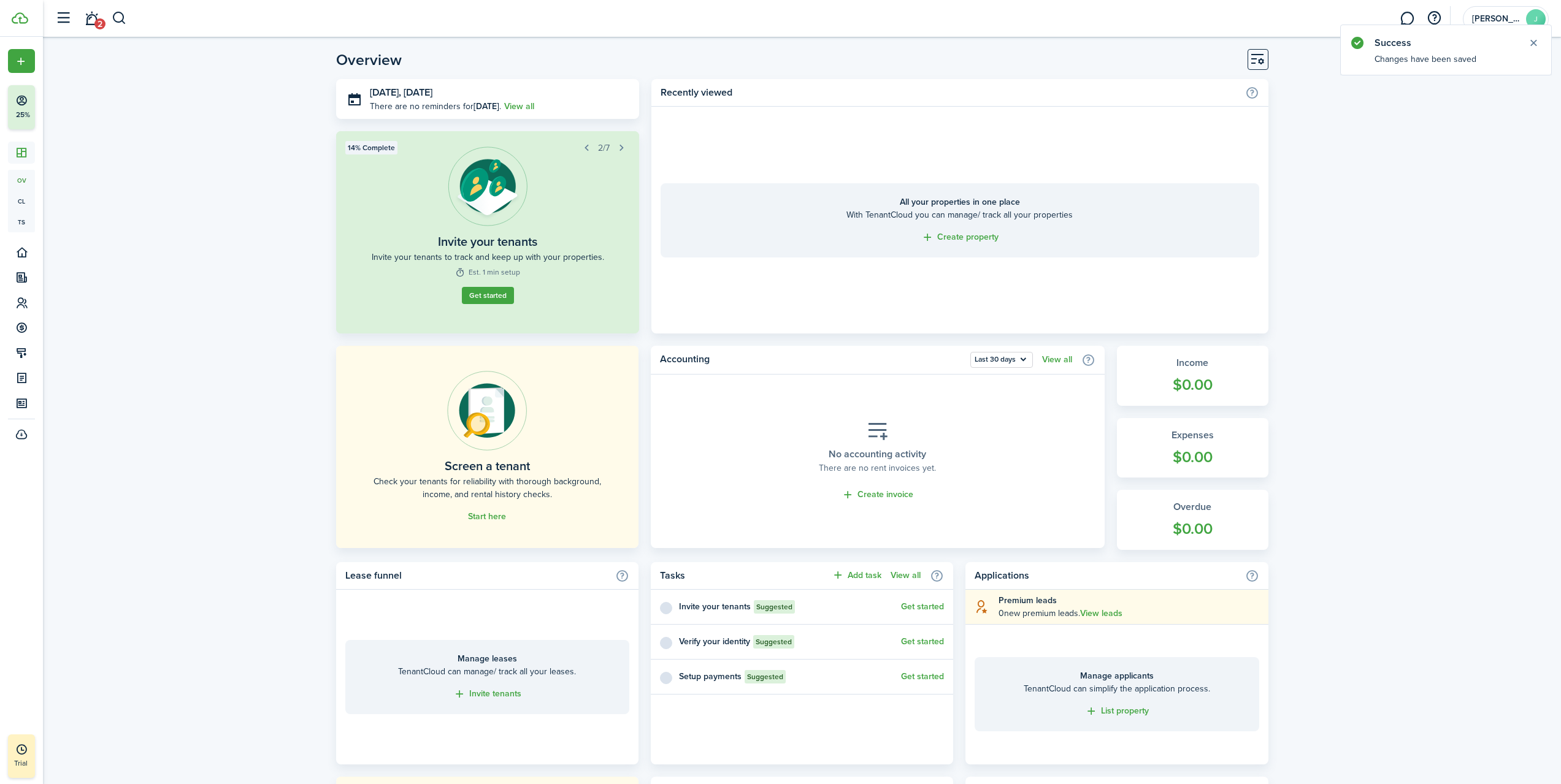
click at [486, 514] on link "Start here" at bounding box center [487, 517] width 38 height 10
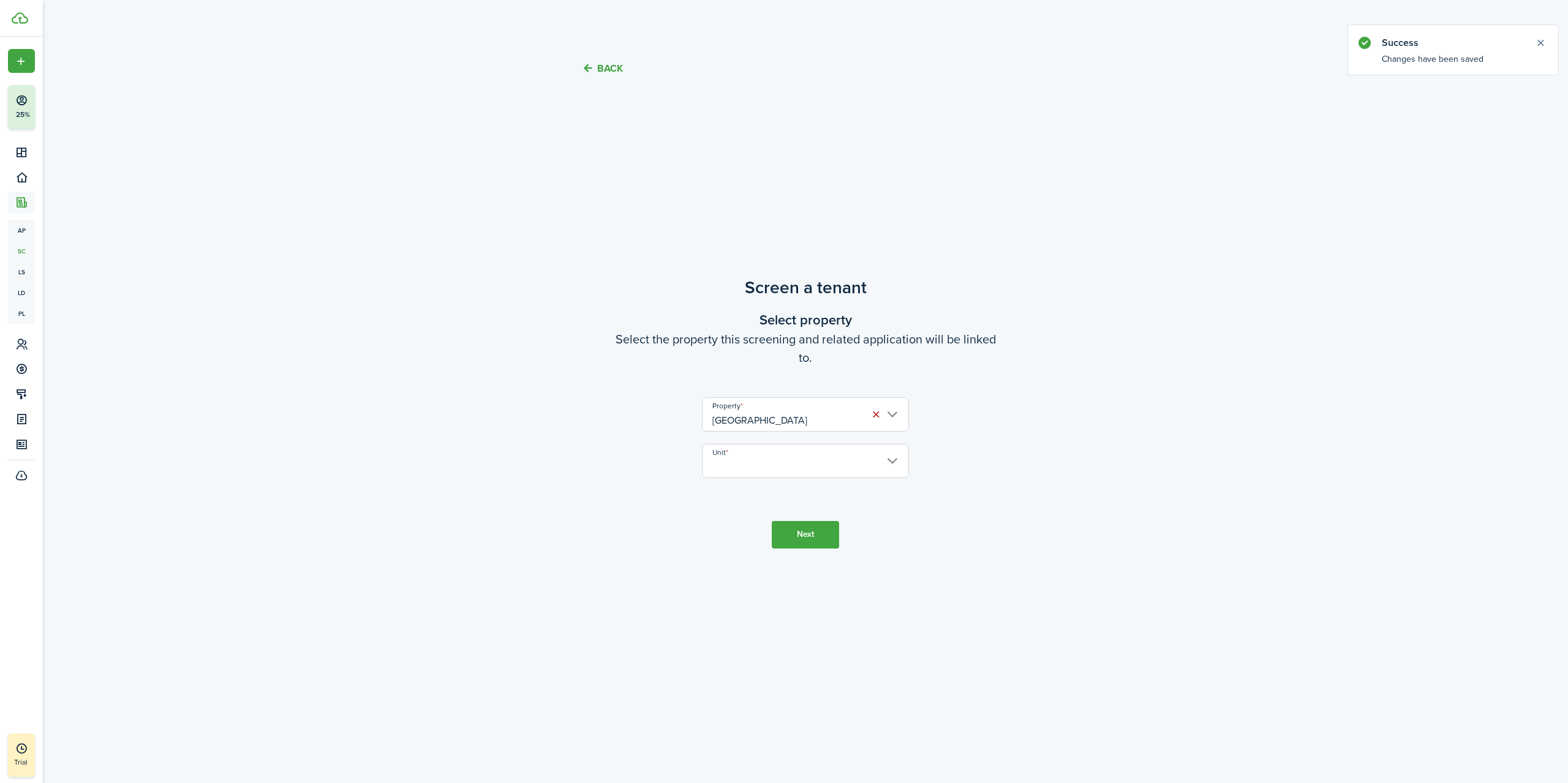
click at [774, 463] on input "Unit" at bounding box center [806, 461] width 207 height 34
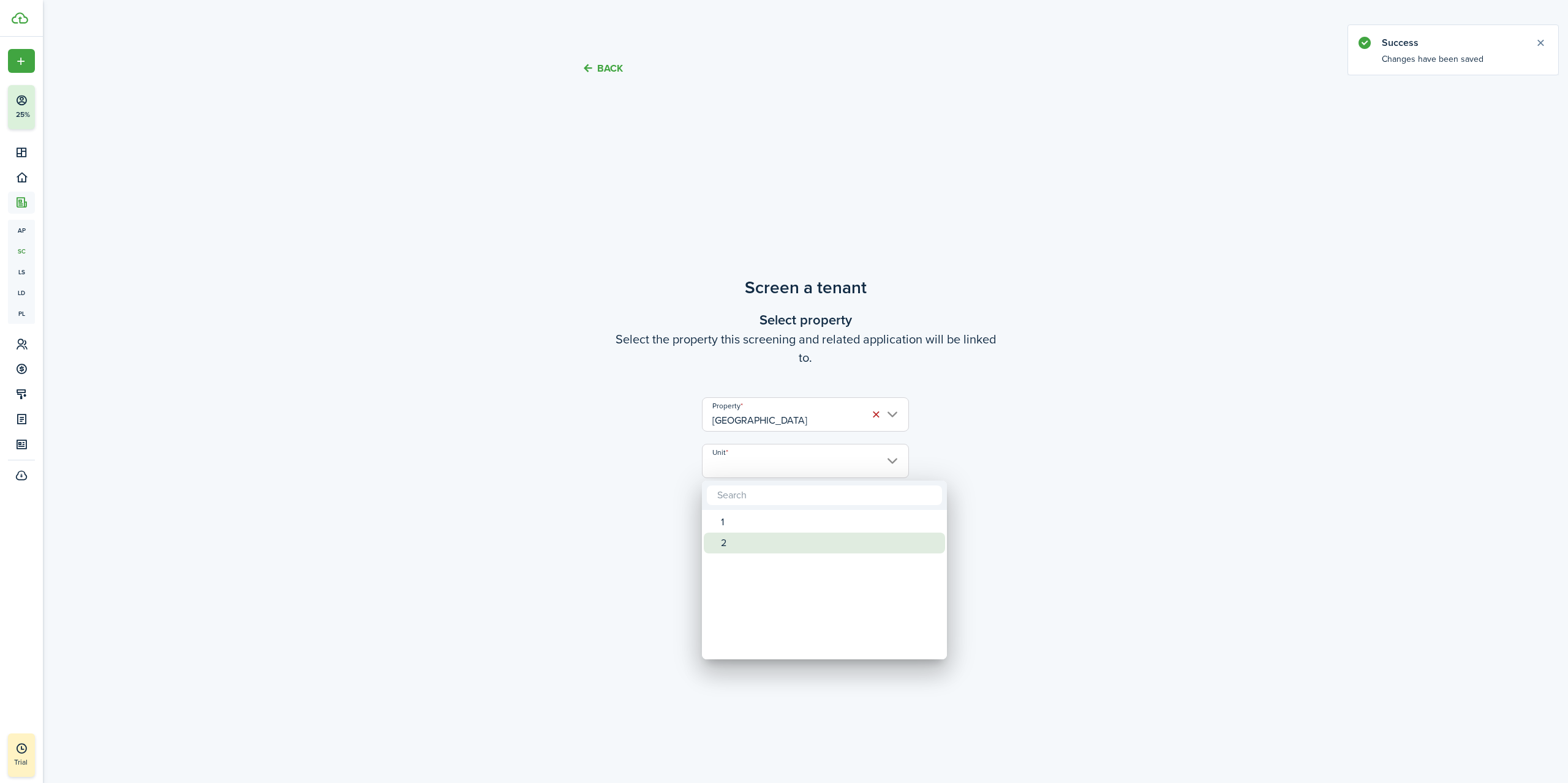
click at [749, 535] on div "2" at bounding box center [829, 543] width 217 height 21
type input "2"
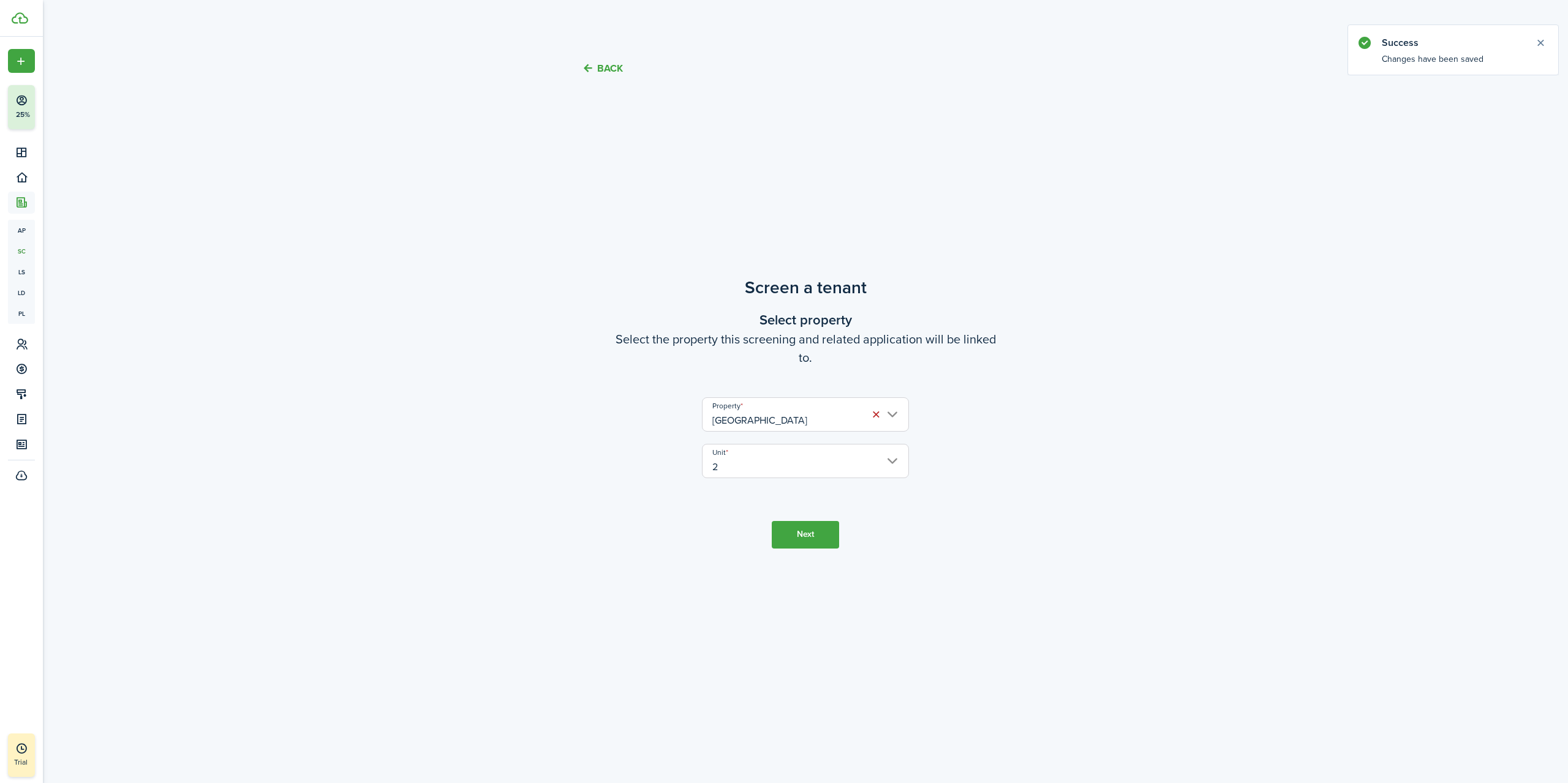
click at [816, 535] on button "Next" at bounding box center [805, 534] width 68 height 27
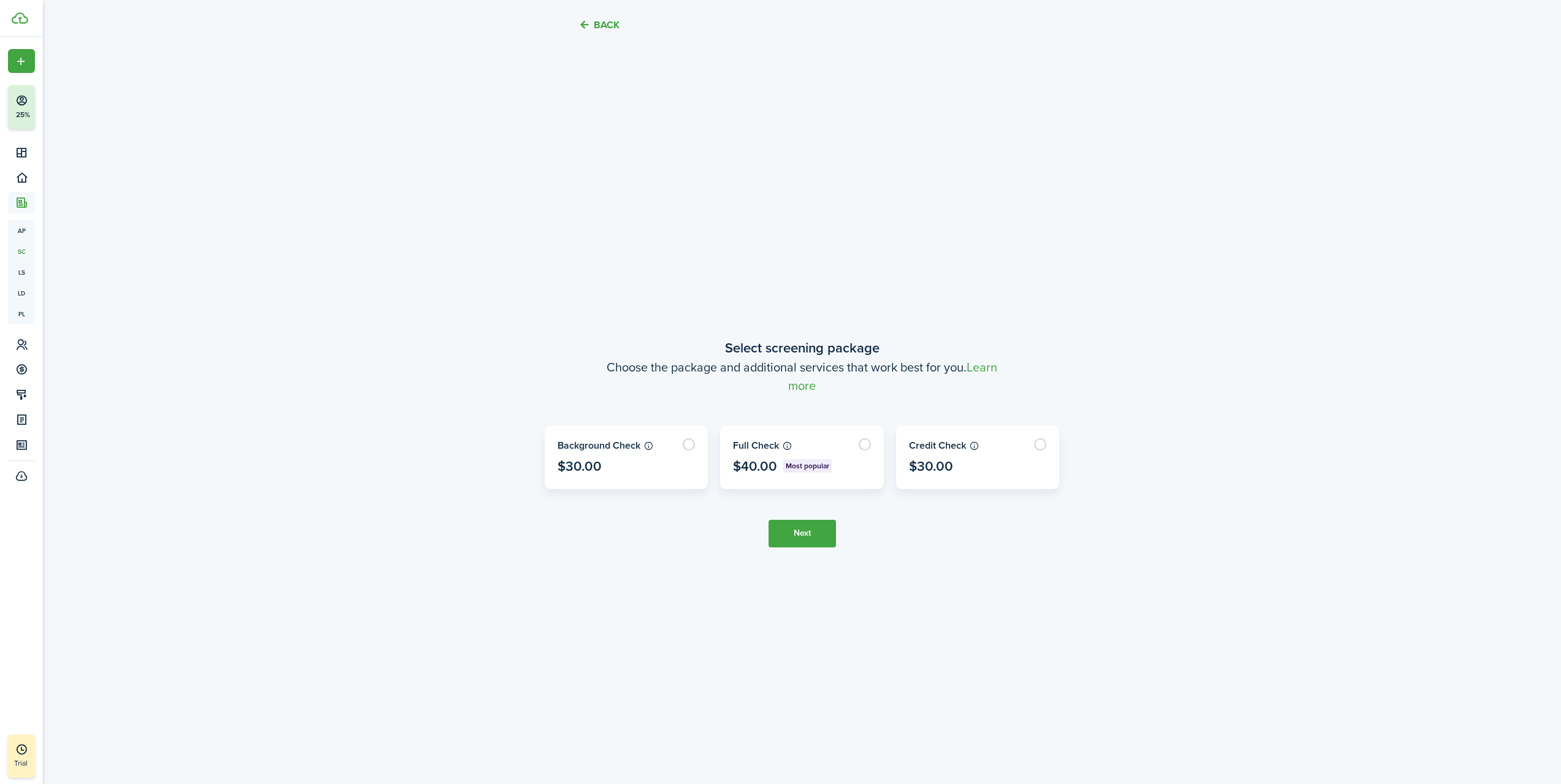
scroll to position [690, 0]
click at [861, 446] on label at bounding box center [802, 455] width 163 height 63
radio input "true"
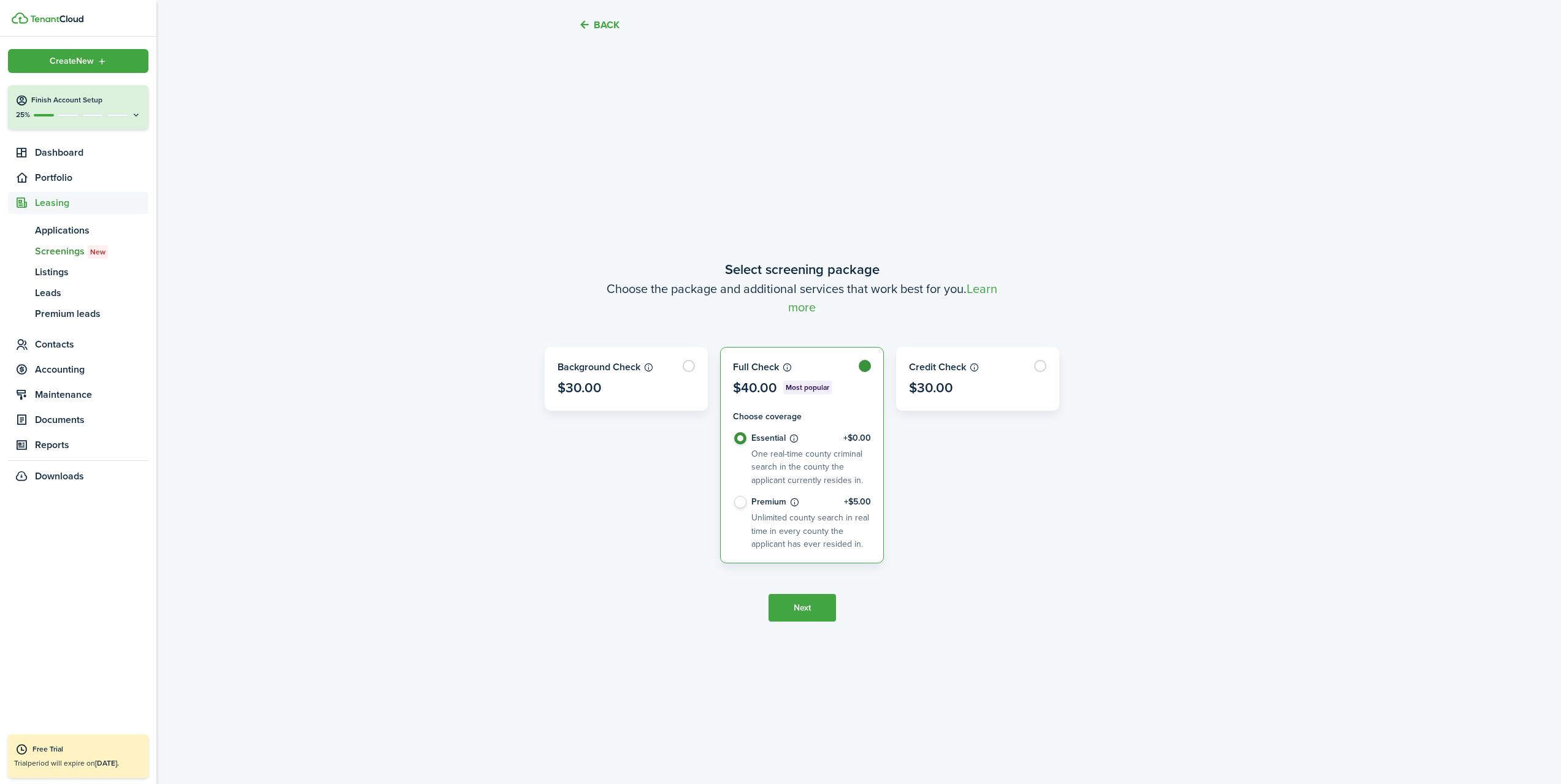
click at [24, 13] on img at bounding box center [20, 18] width 17 height 12
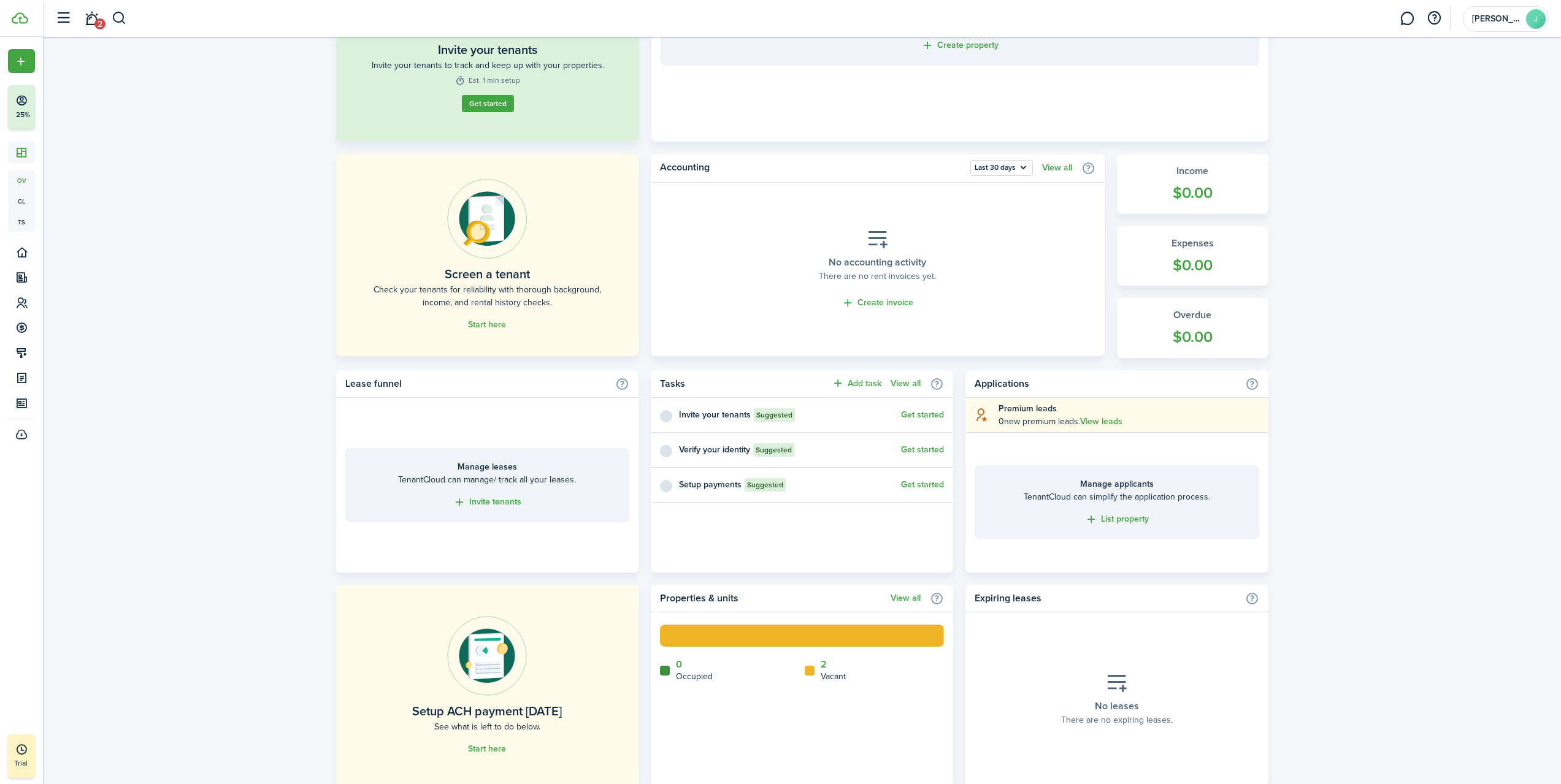
scroll to position [75, 0]
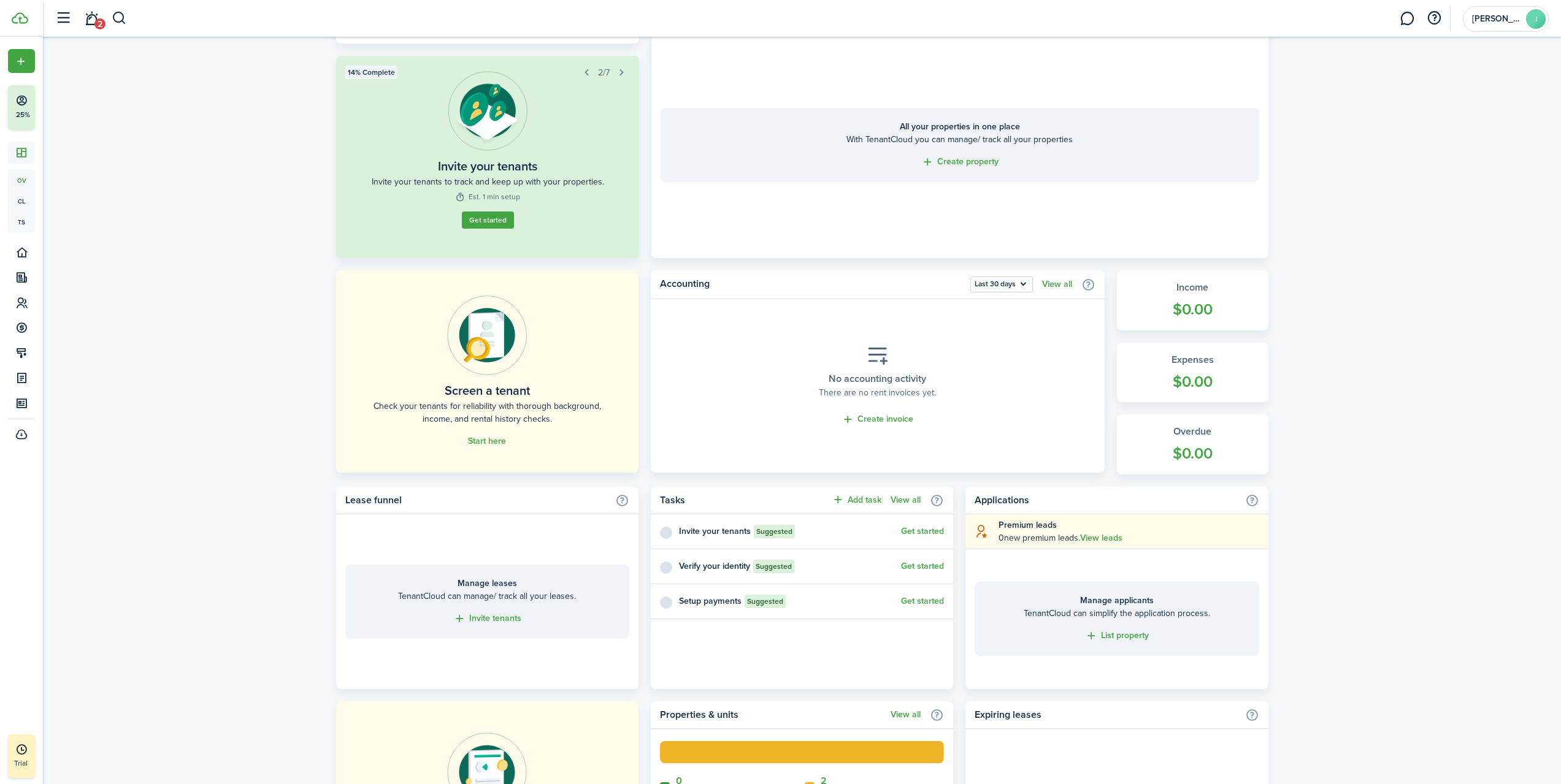
click at [496, 441] on link "Start here" at bounding box center [487, 441] width 38 height 10
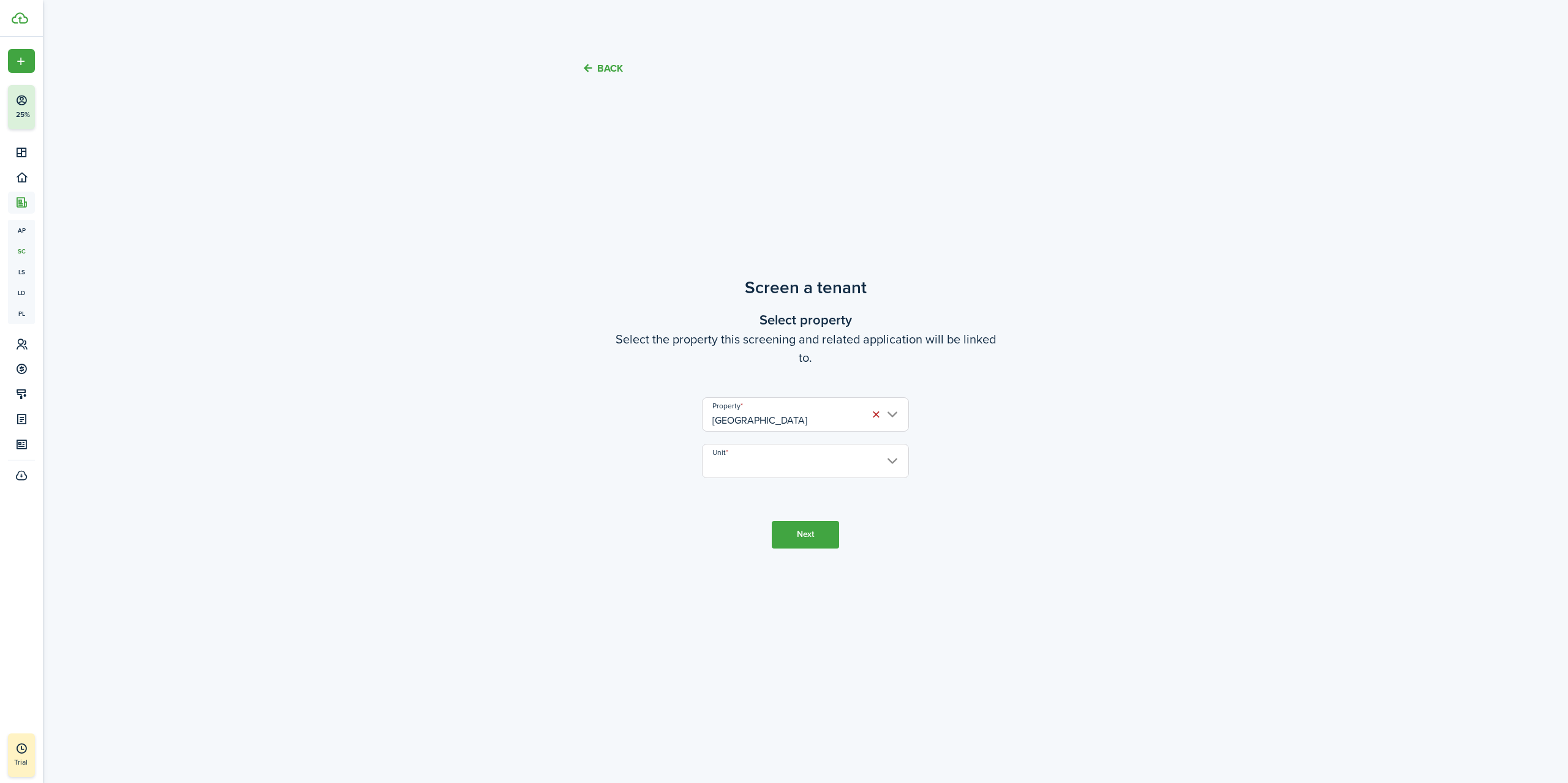
click at [780, 469] on input "Unit" at bounding box center [806, 461] width 207 height 34
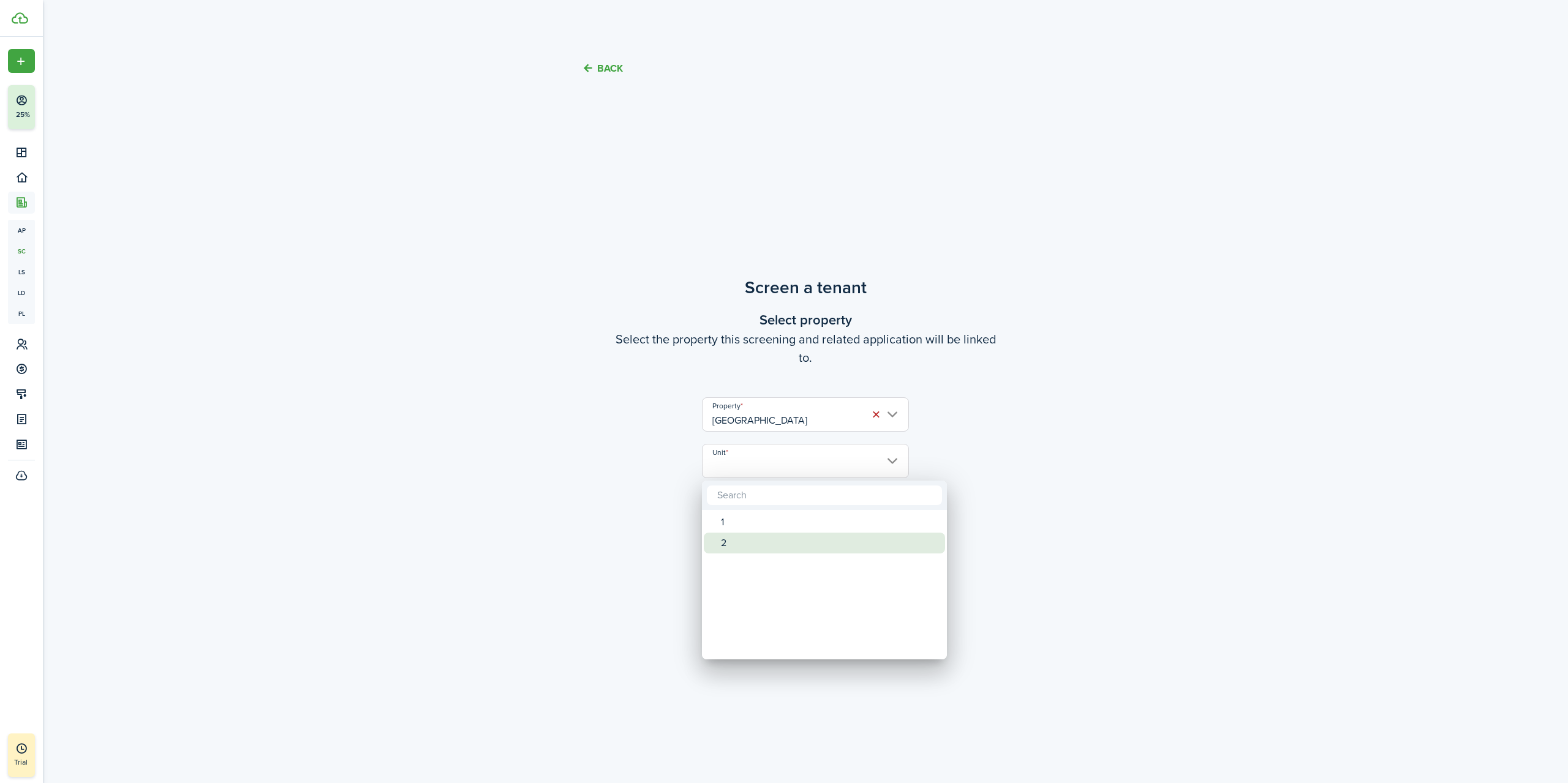
click at [744, 535] on div "2" at bounding box center [829, 543] width 217 height 21
type input "2"
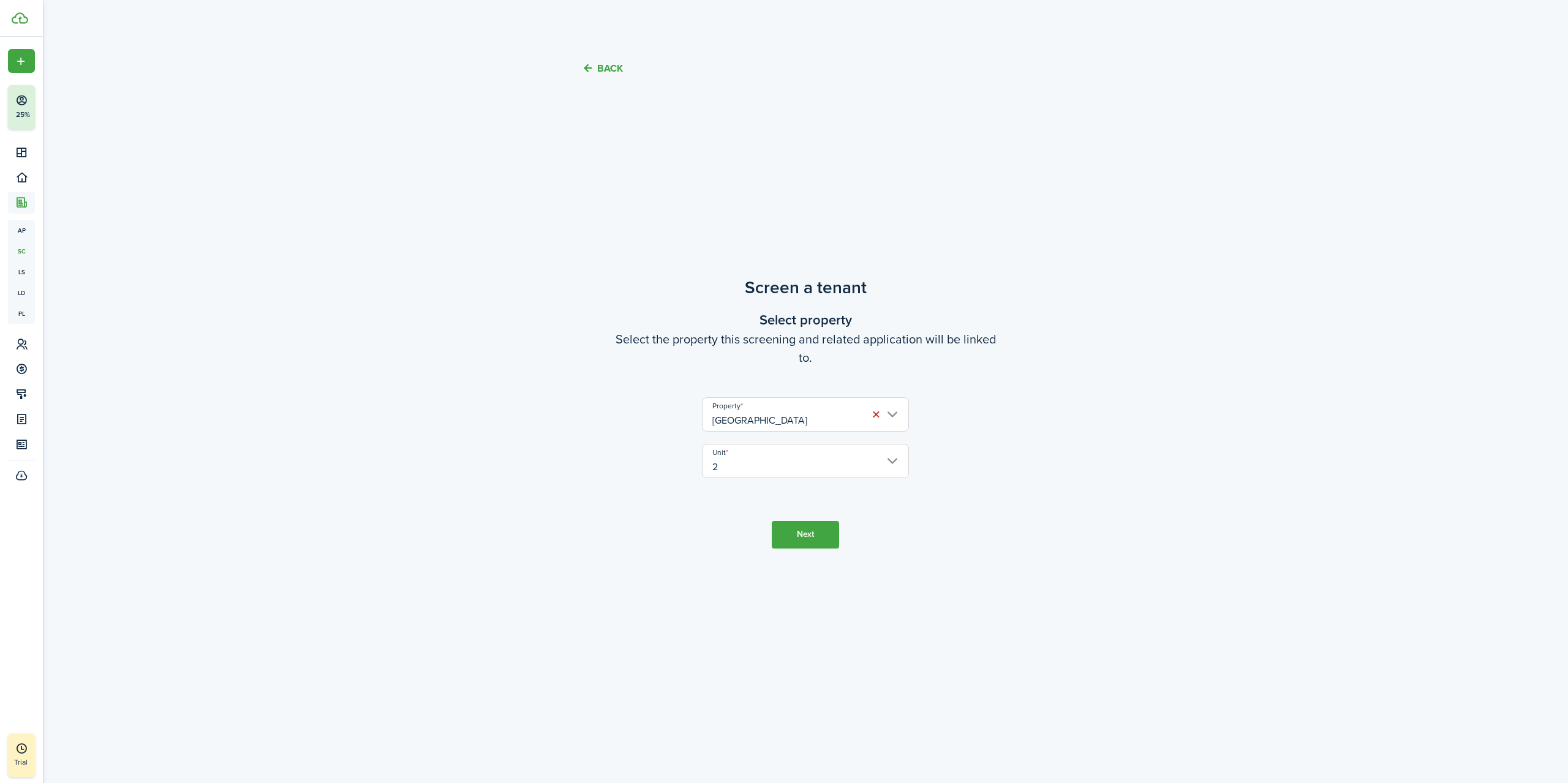
click at [818, 543] on button "Next" at bounding box center [805, 534] width 68 height 27
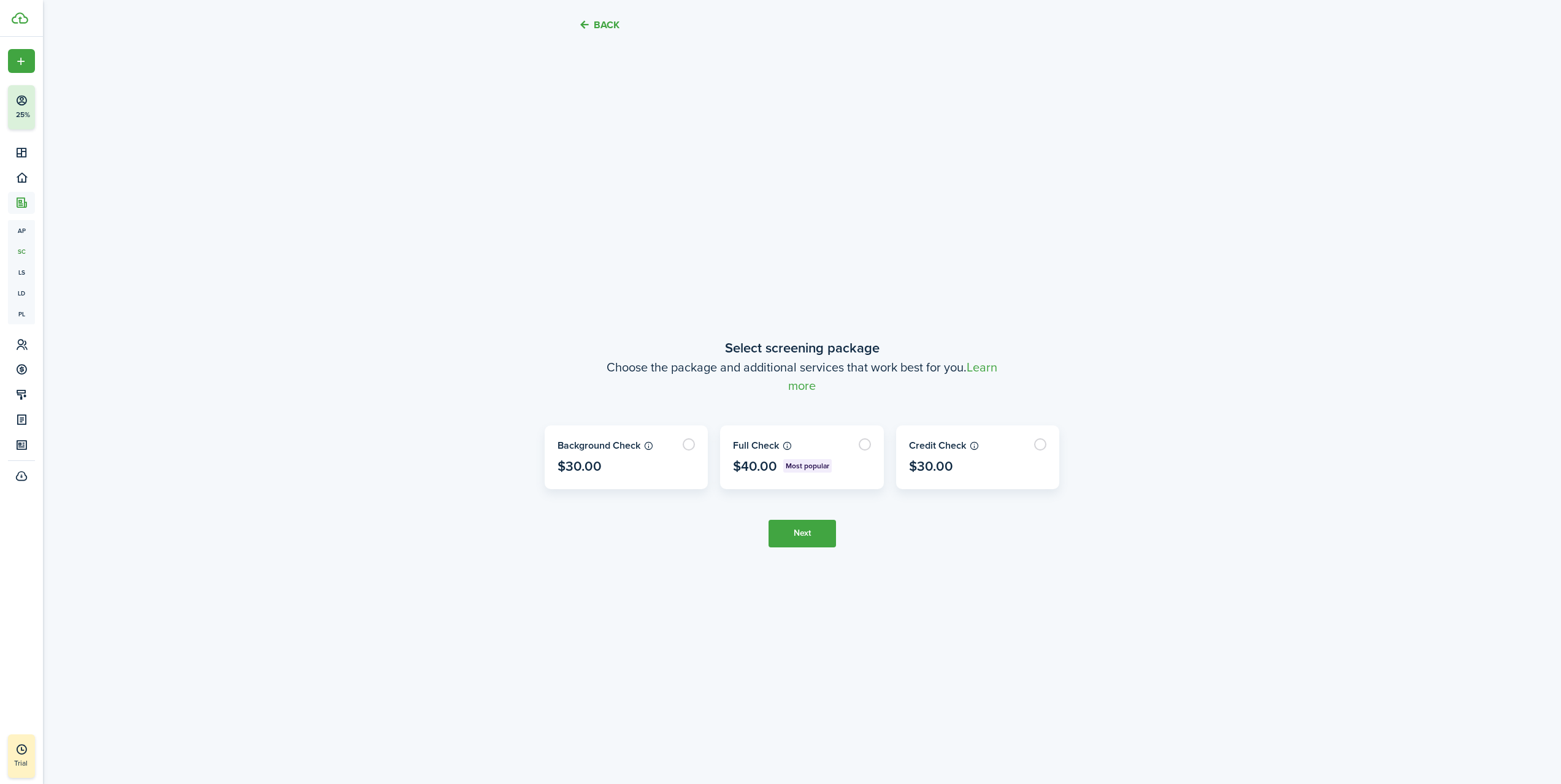
scroll to position [690, 0]
click at [869, 446] on label at bounding box center [802, 455] width 163 height 63
radio input "true"
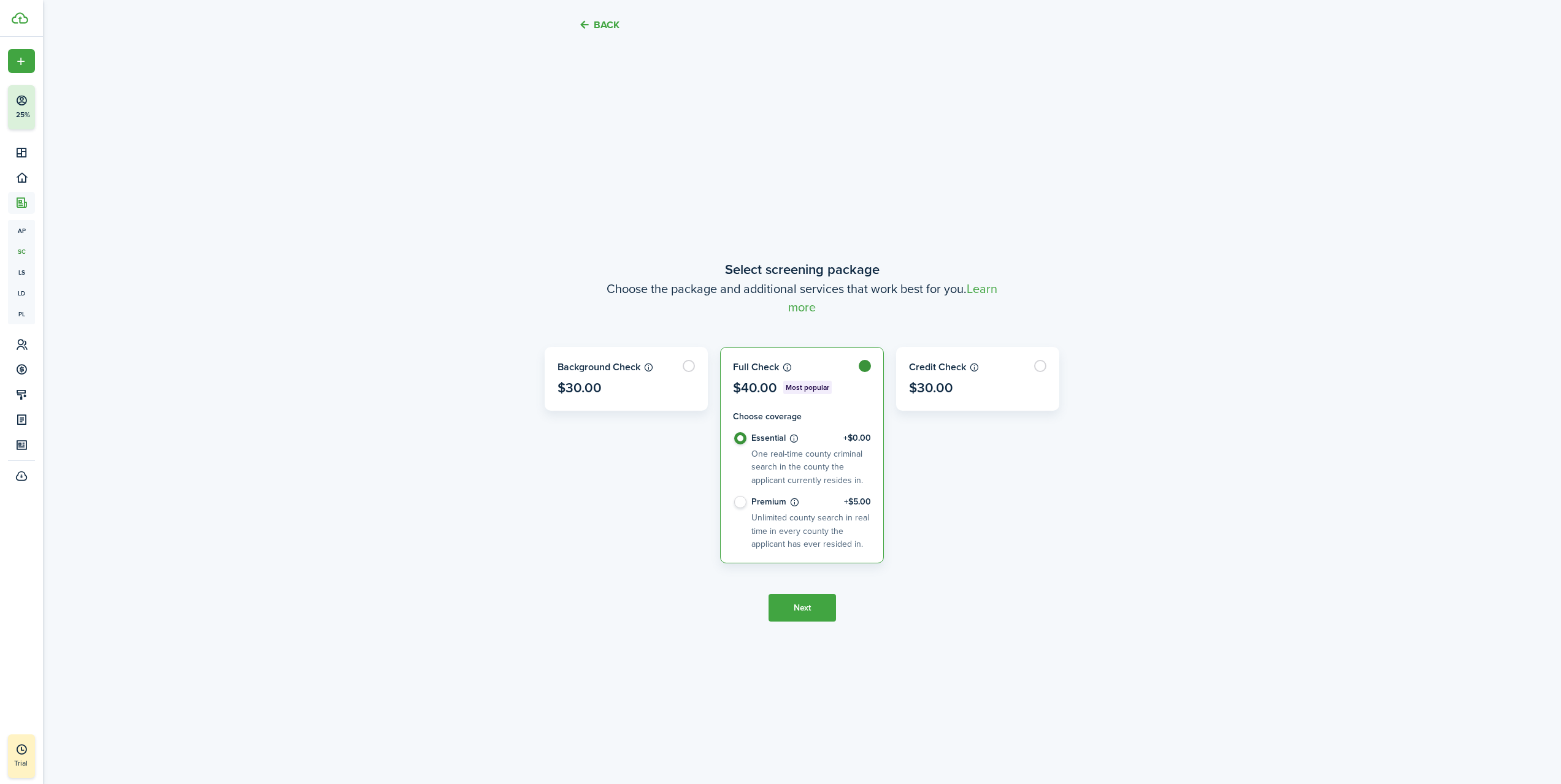
click at [810, 606] on button "Next" at bounding box center [802, 608] width 68 height 27
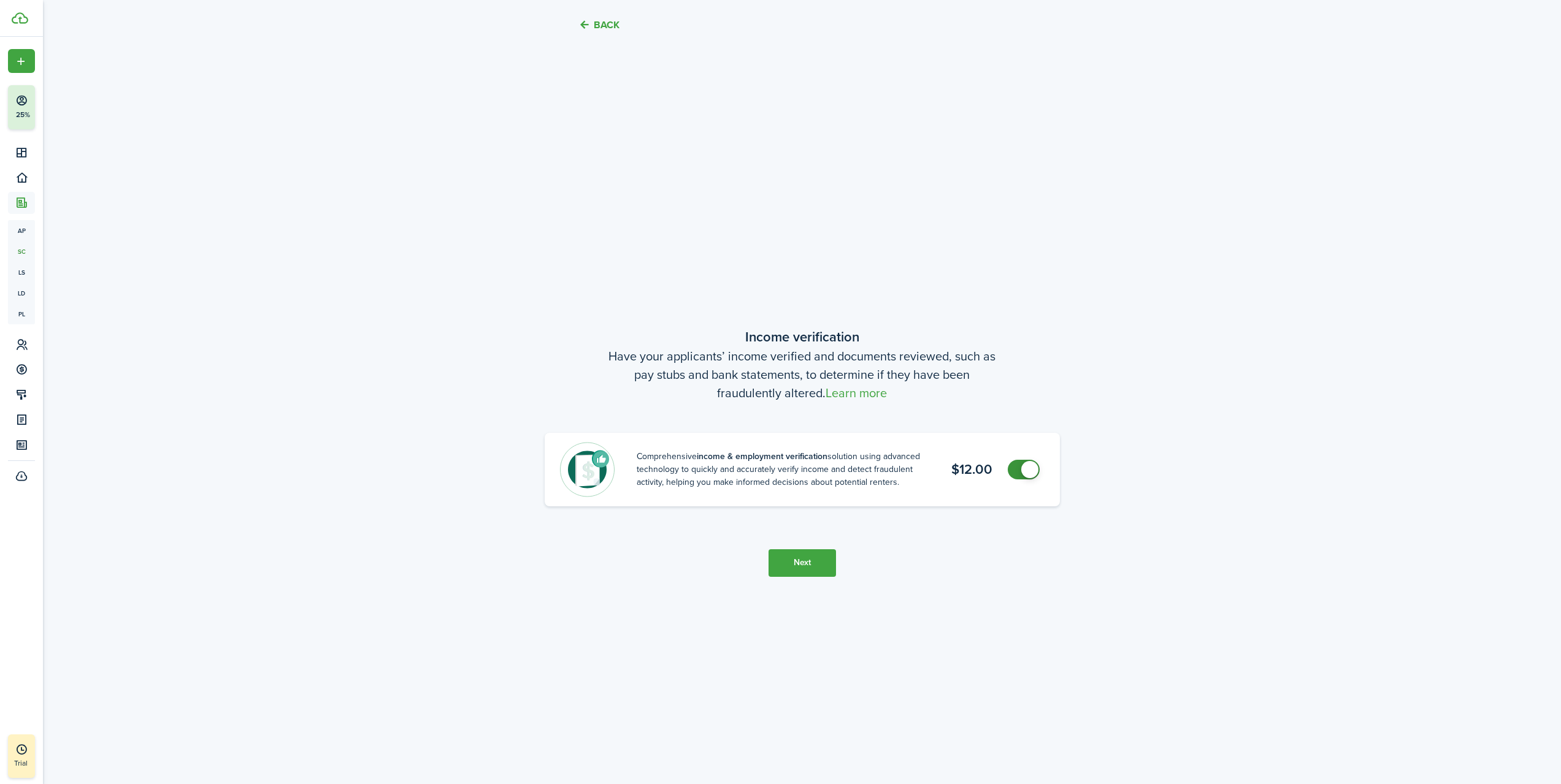
scroll to position [1474, 0]
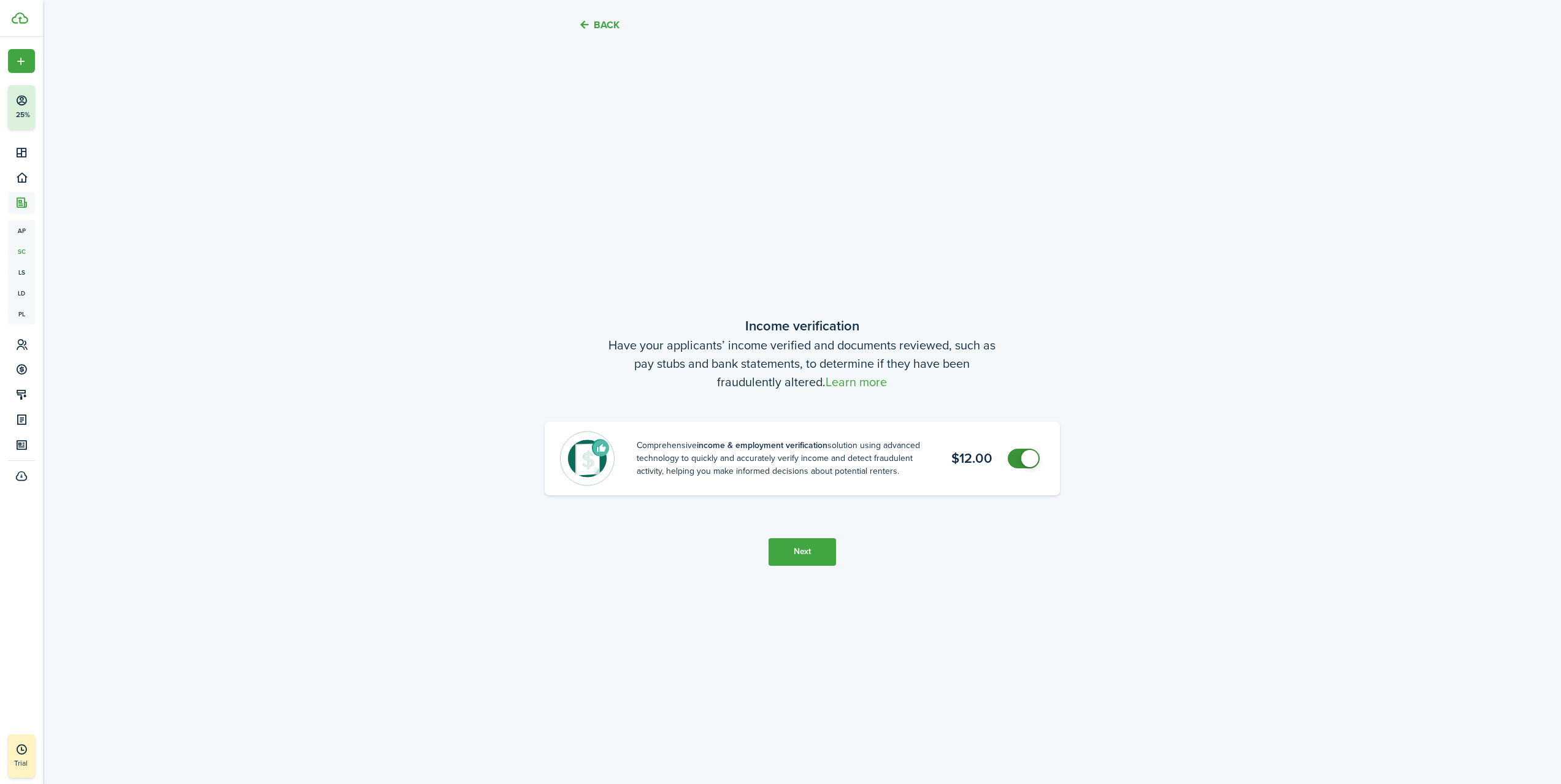
checkbox input "false"
click at [1036, 460] on span at bounding box center [1029, 459] width 17 height 17
click at [810, 558] on button "Next" at bounding box center [802, 552] width 68 height 27
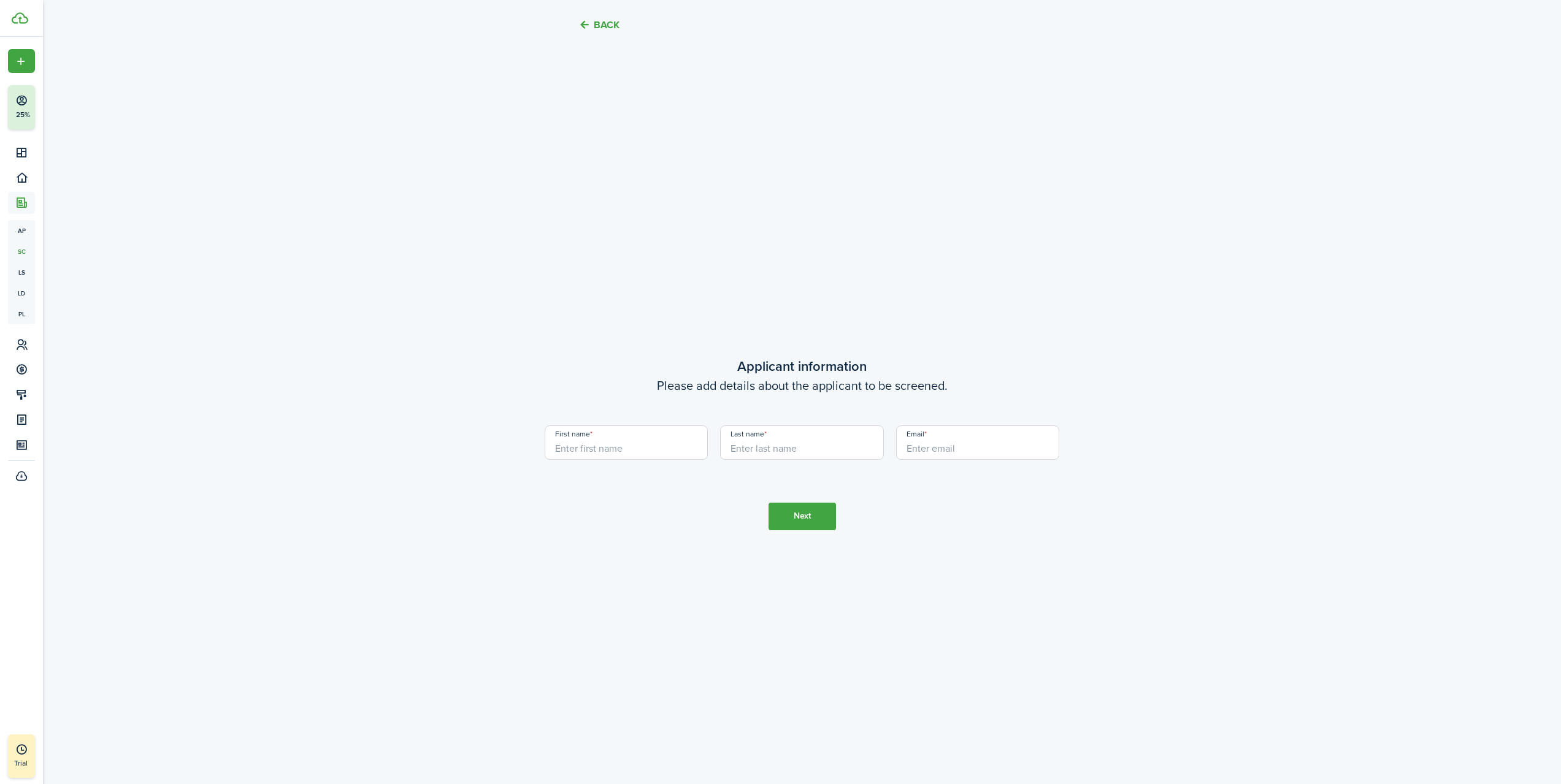
scroll to position [2258, 0]
click at [644, 444] on input "First name" at bounding box center [627, 439] width 164 height 34
click at [641, 453] on input "First name" at bounding box center [627, 439] width 164 height 34
type input "[PERSON_NAME]"
type input "Yariela"
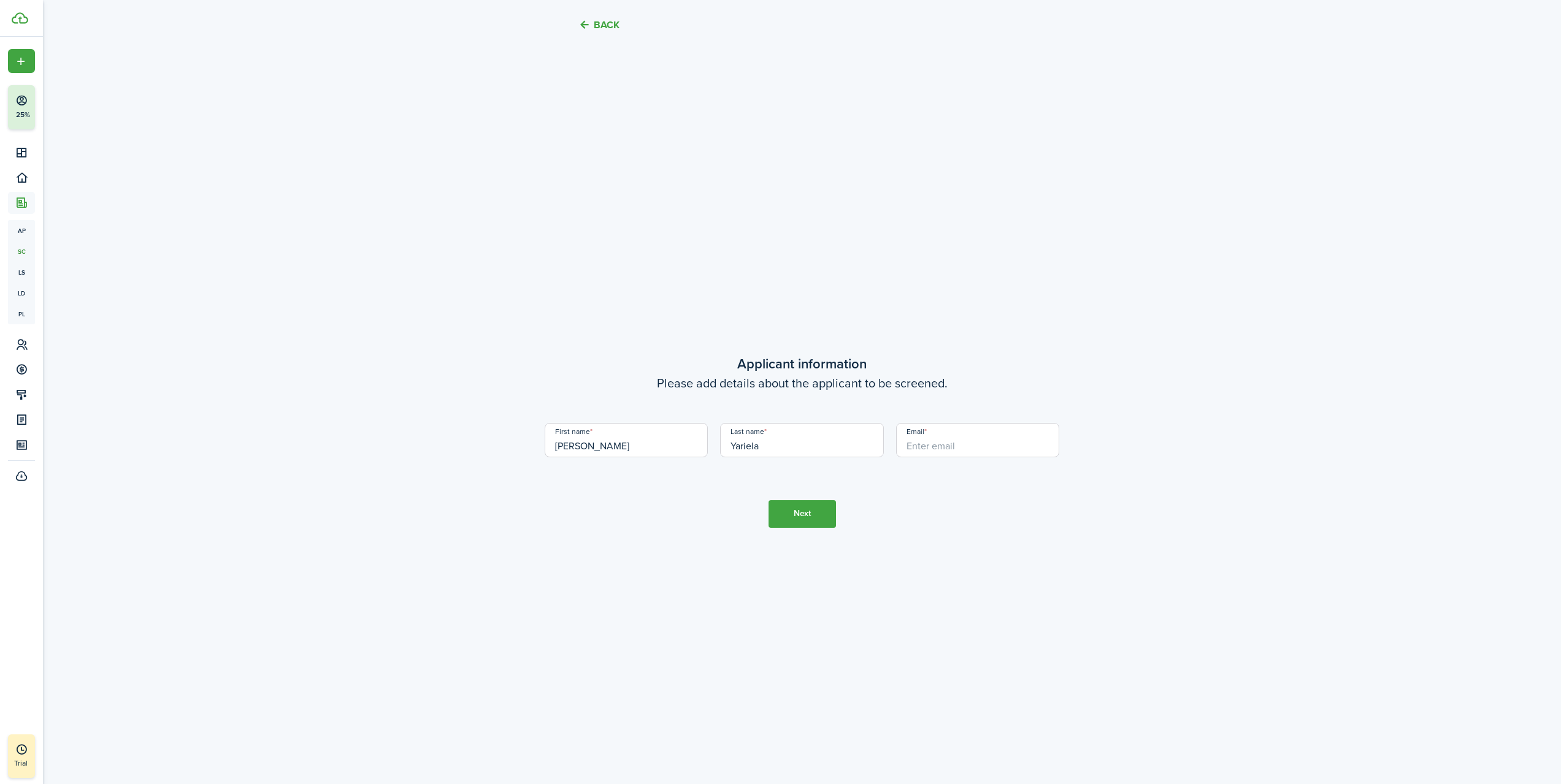
drag, startPoint x: 523, startPoint y: 543, endPoint x: 551, endPoint y: 503, distance: 48.8
click at [819, 513] on button "Next" at bounding box center [802, 514] width 68 height 27
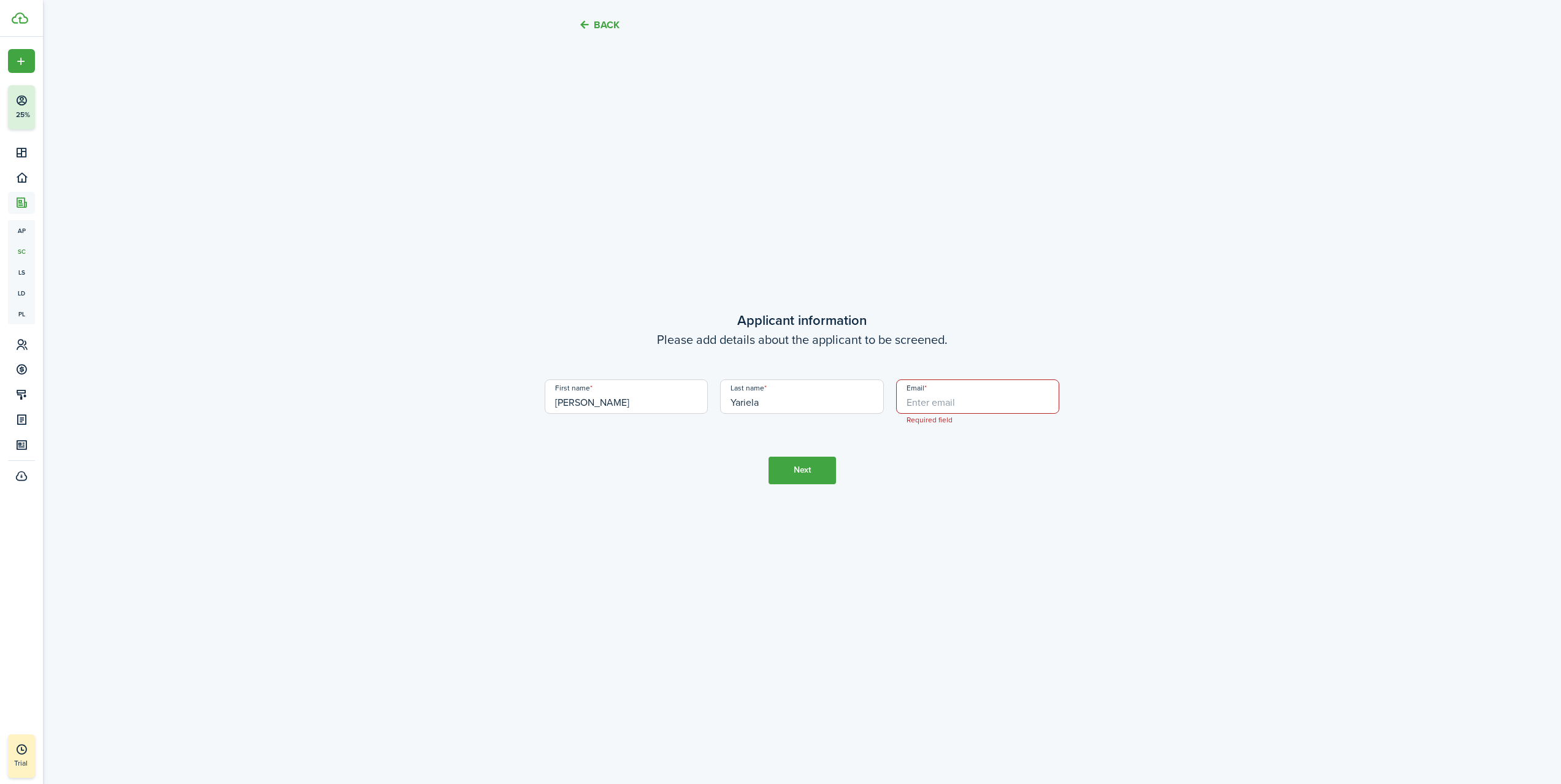
scroll to position [2306, 0]
click at [935, 399] on input "Email" at bounding box center [978, 392] width 164 height 34
click at [897, 436] on tc-wizard-step "Applicant information Please add details about the applicant to be screened. Fi…" at bounding box center [802, 392] width 515 height 784
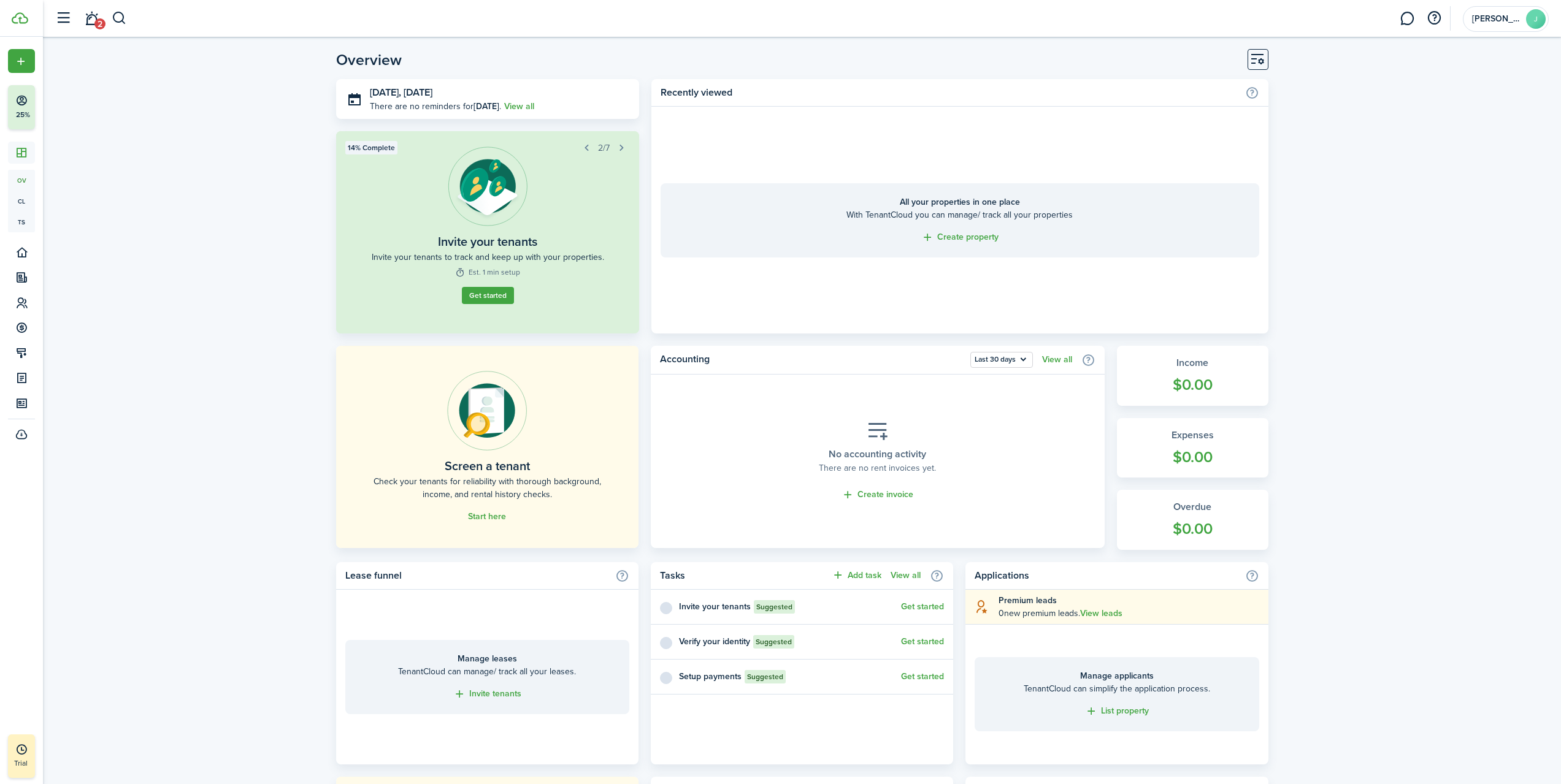
click at [489, 517] on link "Start here" at bounding box center [487, 517] width 38 height 10
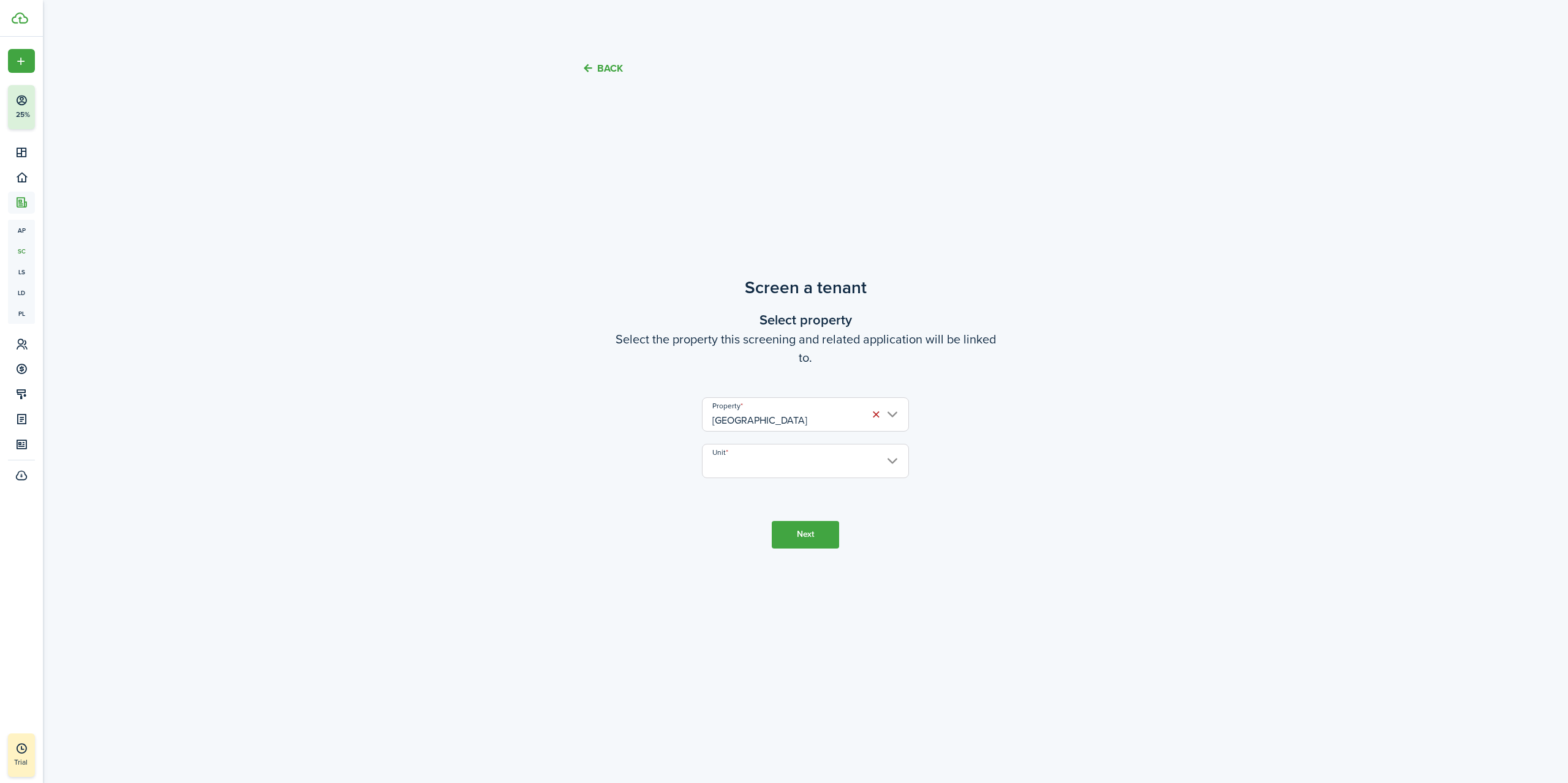
click at [748, 471] on input "Unit" at bounding box center [806, 461] width 207 height 34
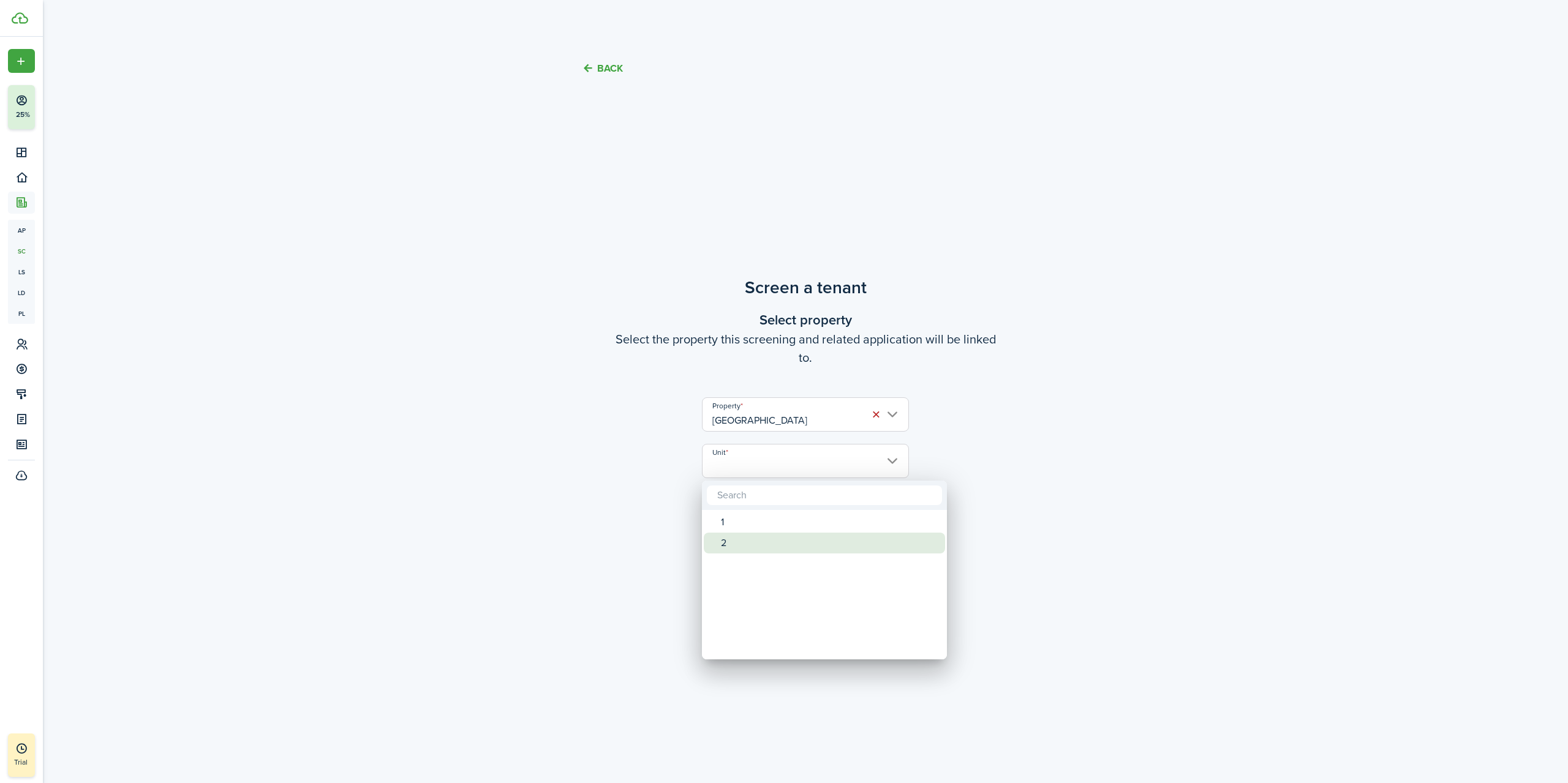
click at [721, 537] on div "2" at bounding box center [829, 543] width 217 height 21
type input "2"
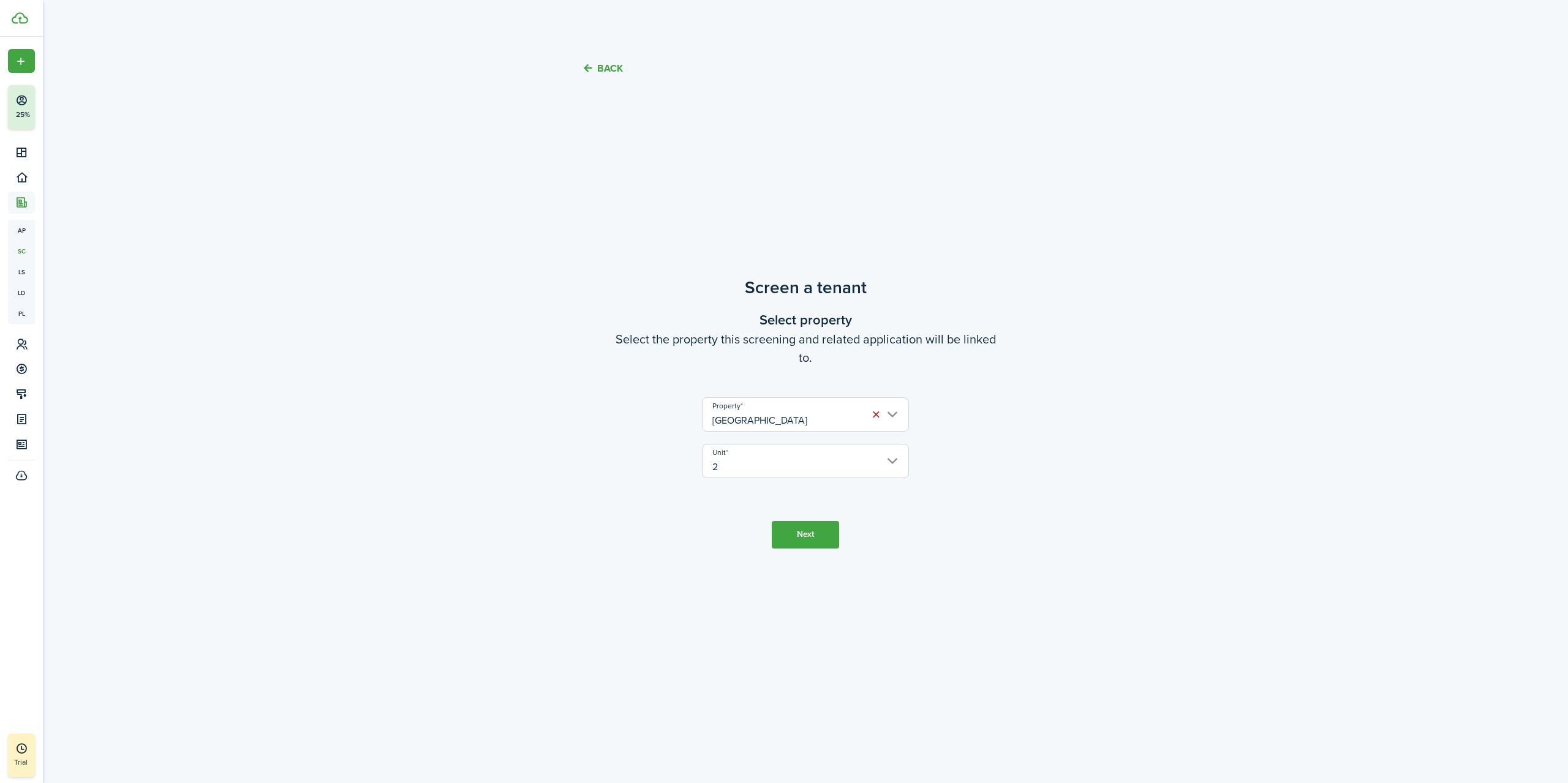
click at [788, 531] on button "Next" at bounding box center [805, 534] width 68 height 27
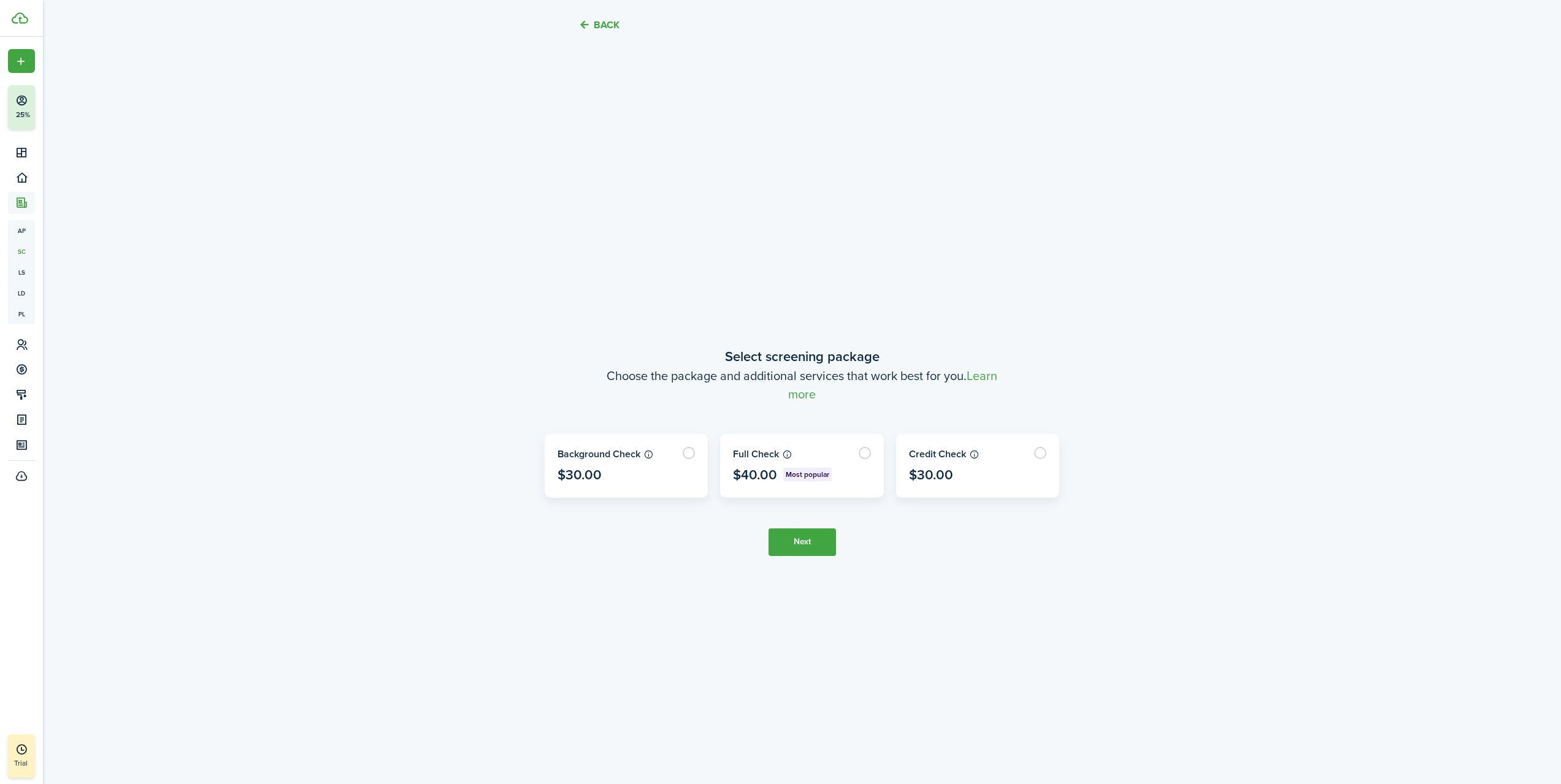
scroll to position [690, 0]
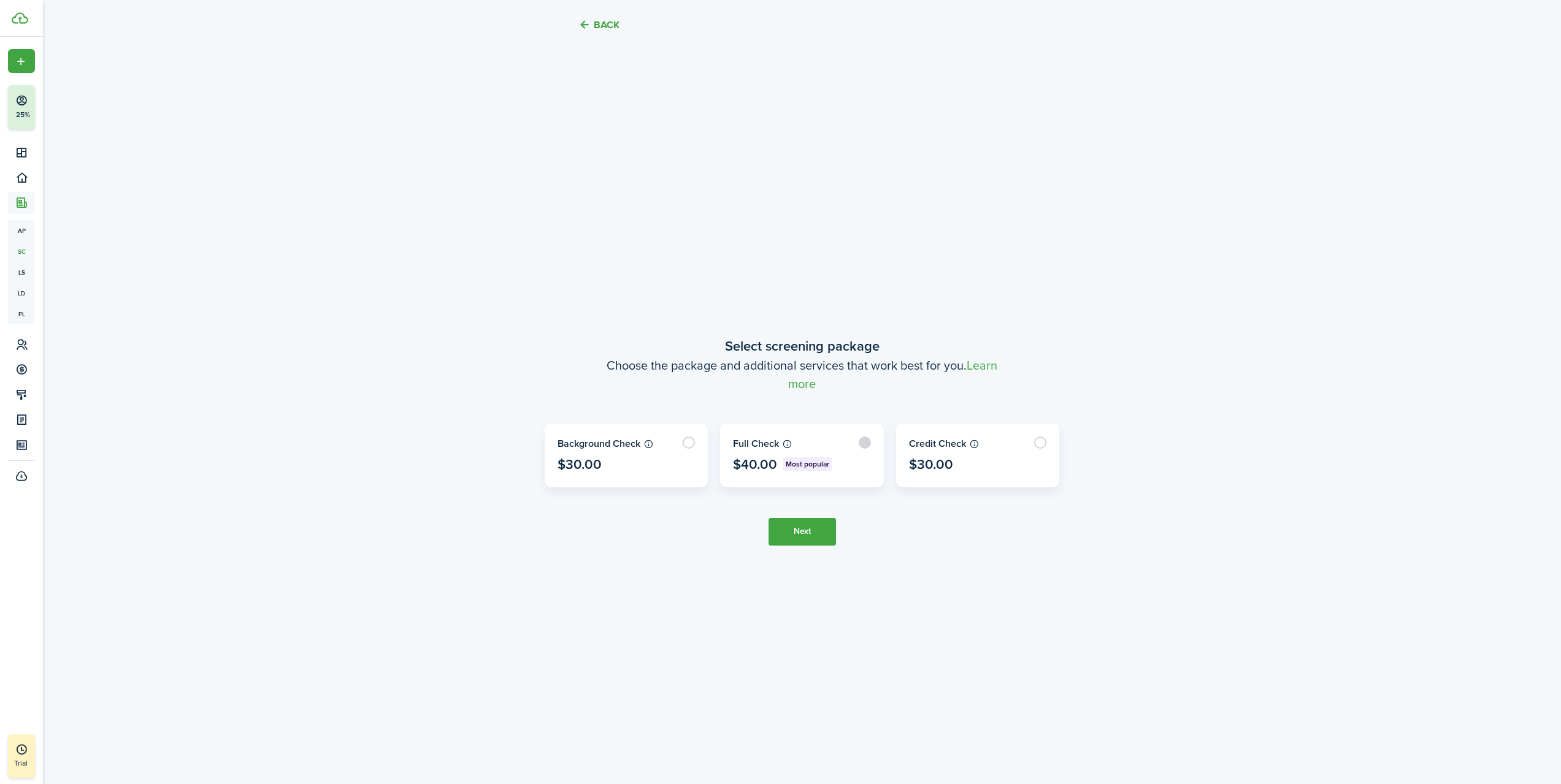
click at [865, 446] on label at bounding box center [802, 455] width 163 height 63
radio input "true"
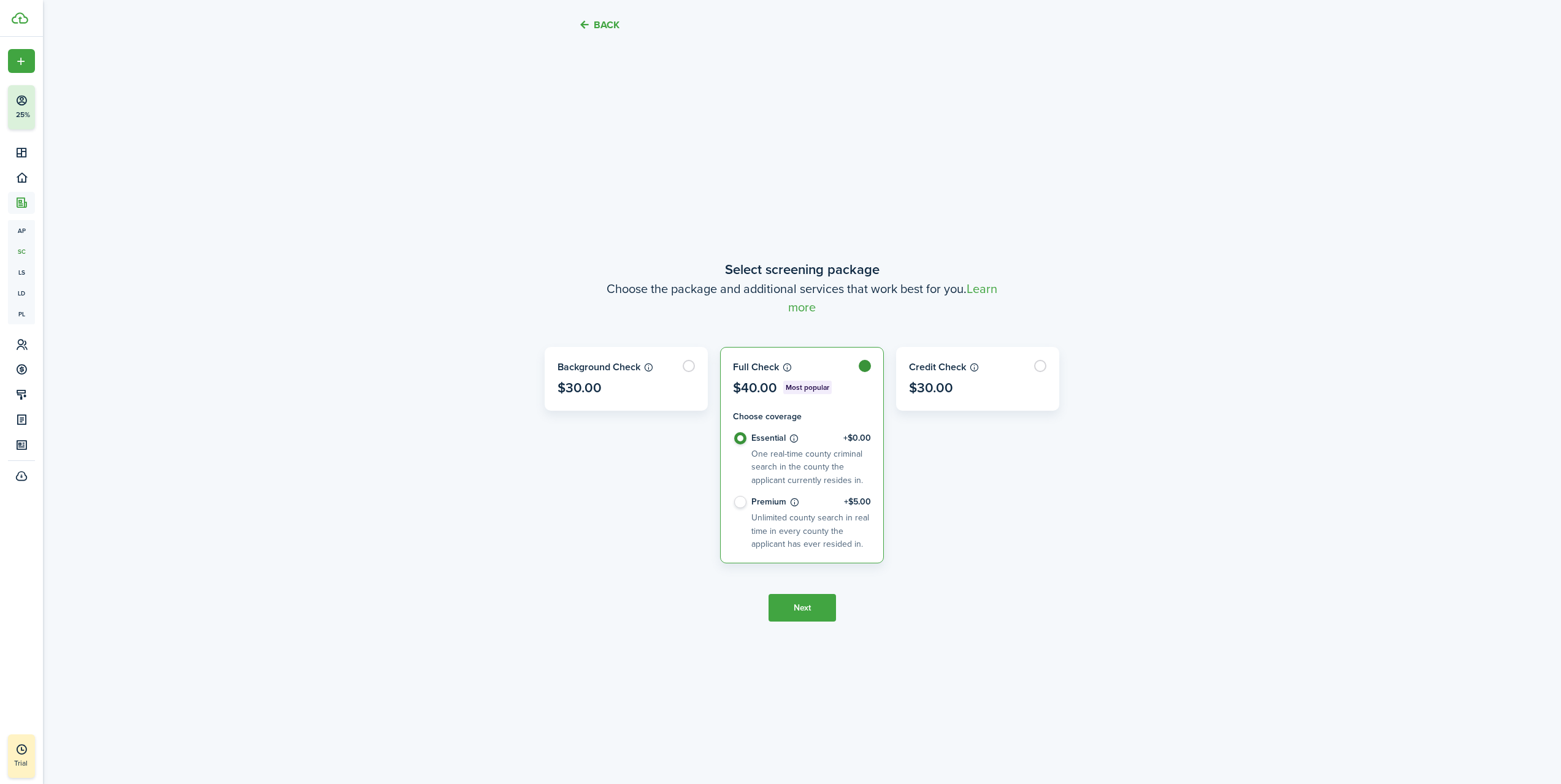
click at [792, 605] on button "Next" at bounding box center [802, 608] width 68 height 27
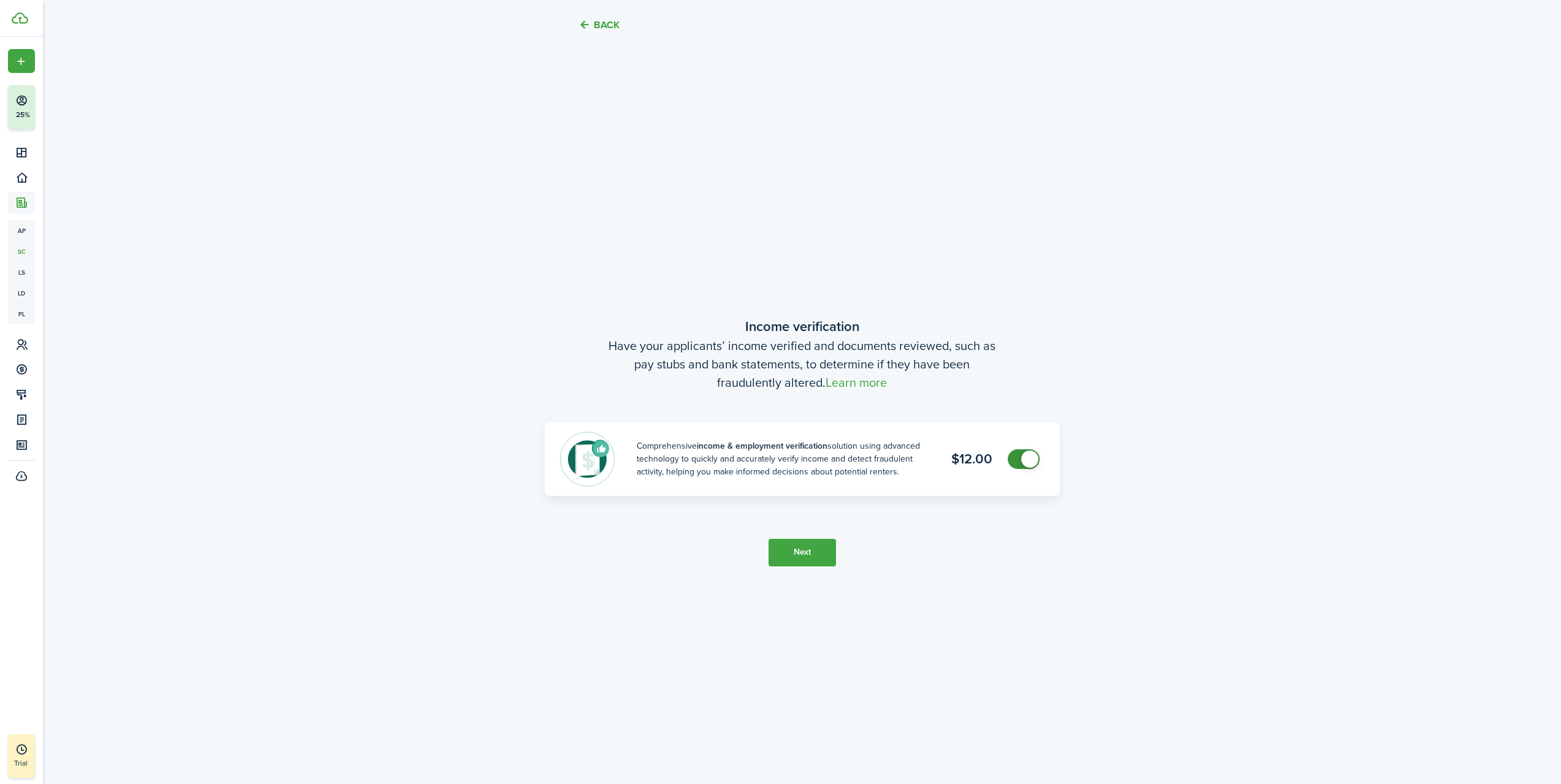
scroll to position [1474, 0]
checkbox input "false"
click at [1019, 461] on span at bounding box center [1024, 459] width 12 height 20
click at [810, 561] on button "Next" at bounding box center [802, 552] width 68 height 27
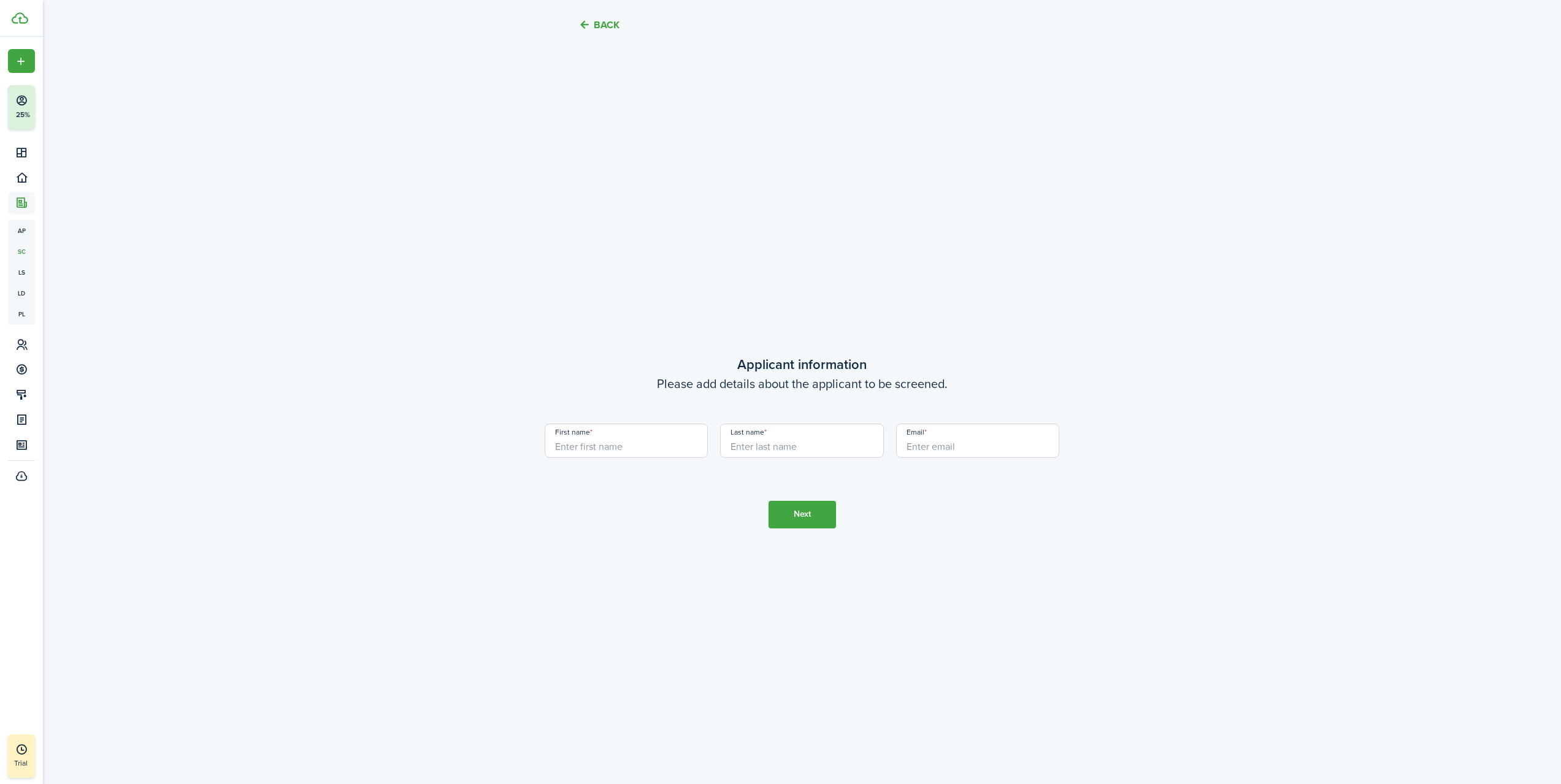
scroll to position [2258, 0]
click at [635, 446] on input "First name" at bounding box center [627, 439] width 164 height 34
click at [588, 24] on button "Back" at bounding box center [599, 25] width 41 height 13
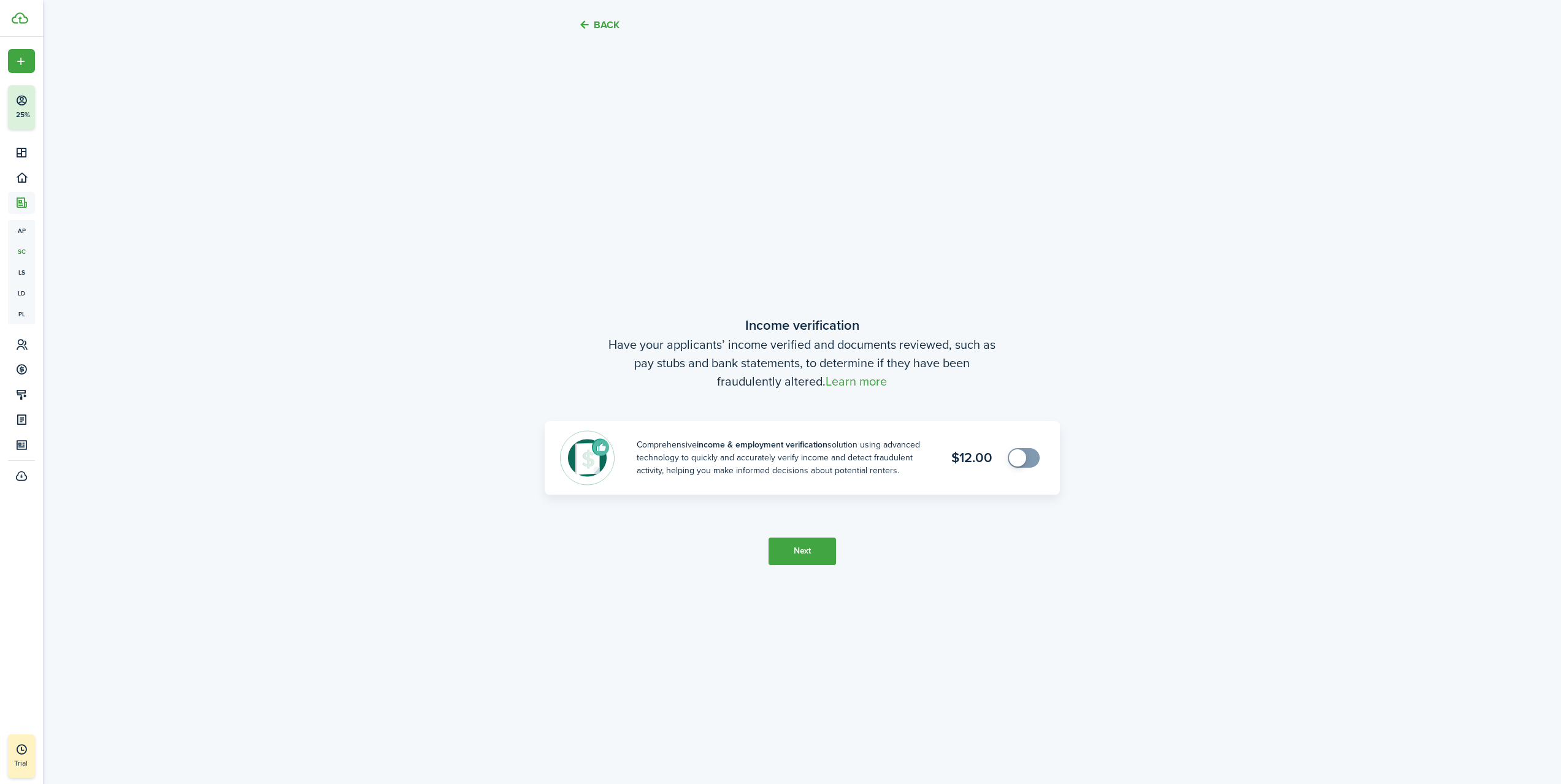
scroll to position [1474, 0]
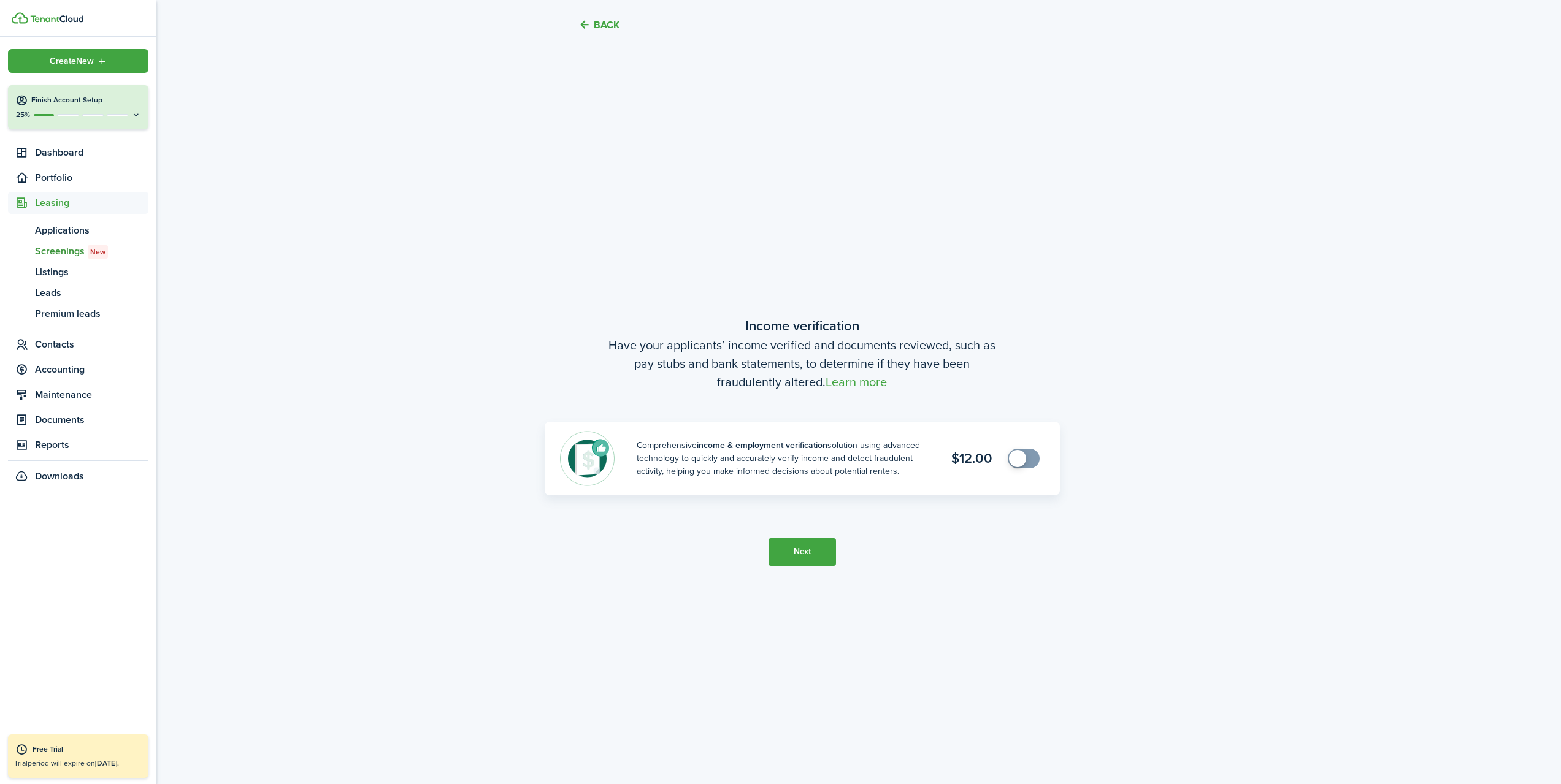
click at [22, 21] on img at bounding box center [20, 18] width 17 height 12
